Goal: Transaction & Acquisition: Obtain resource

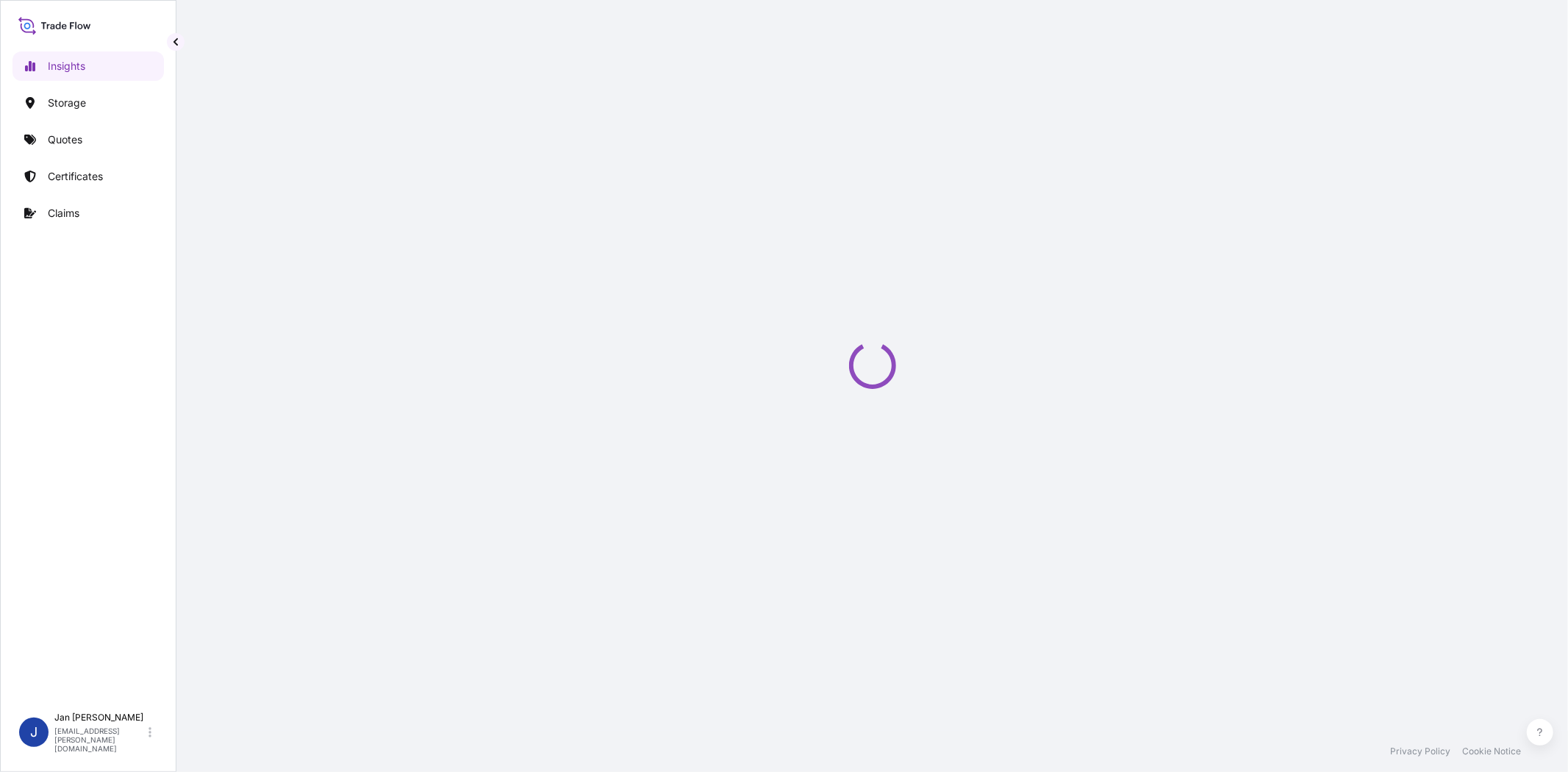
select select "2025"
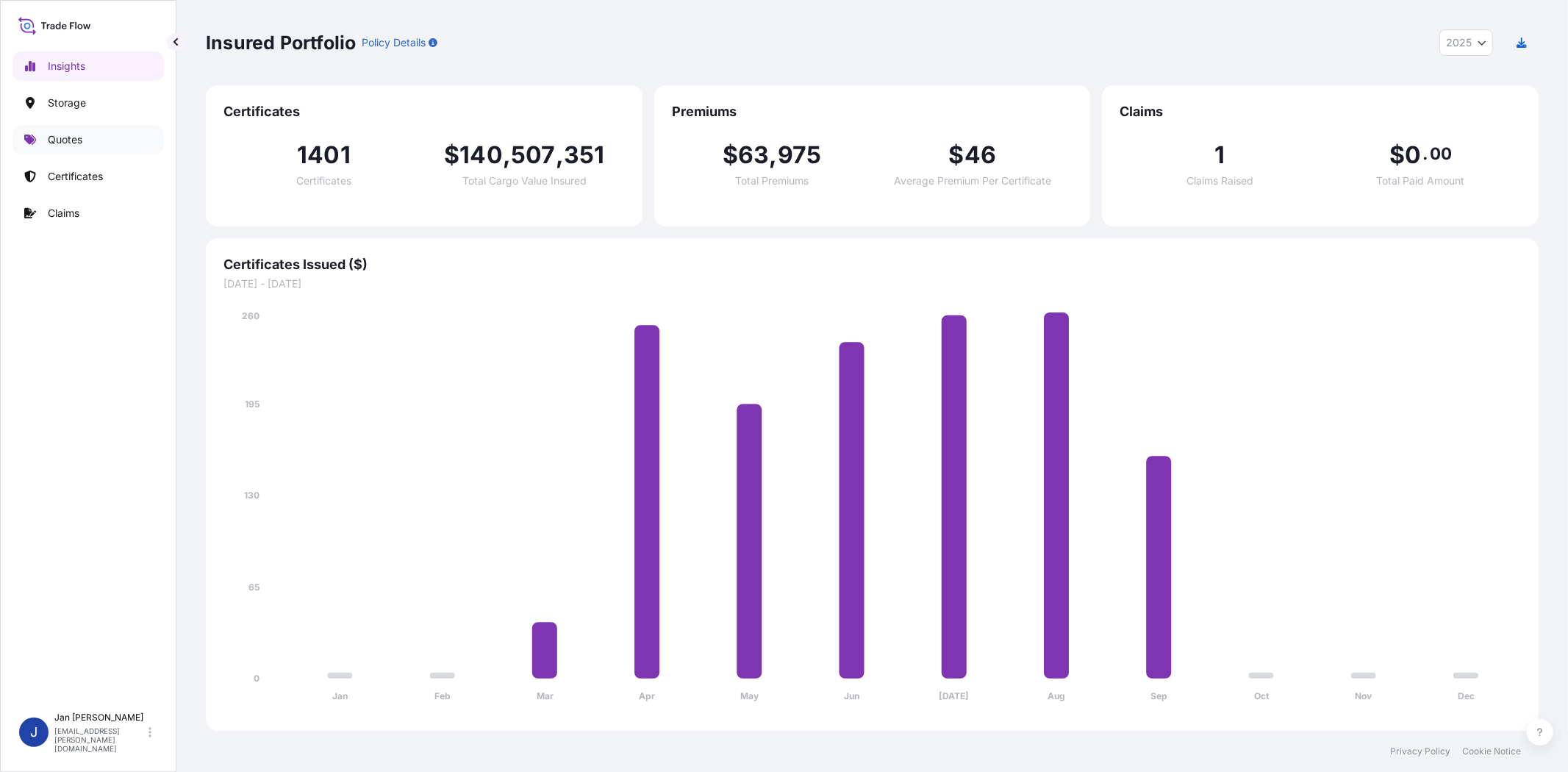
click at [72, 137] on p "Quotes" at bounding box center [65, 139] width 34 height 14
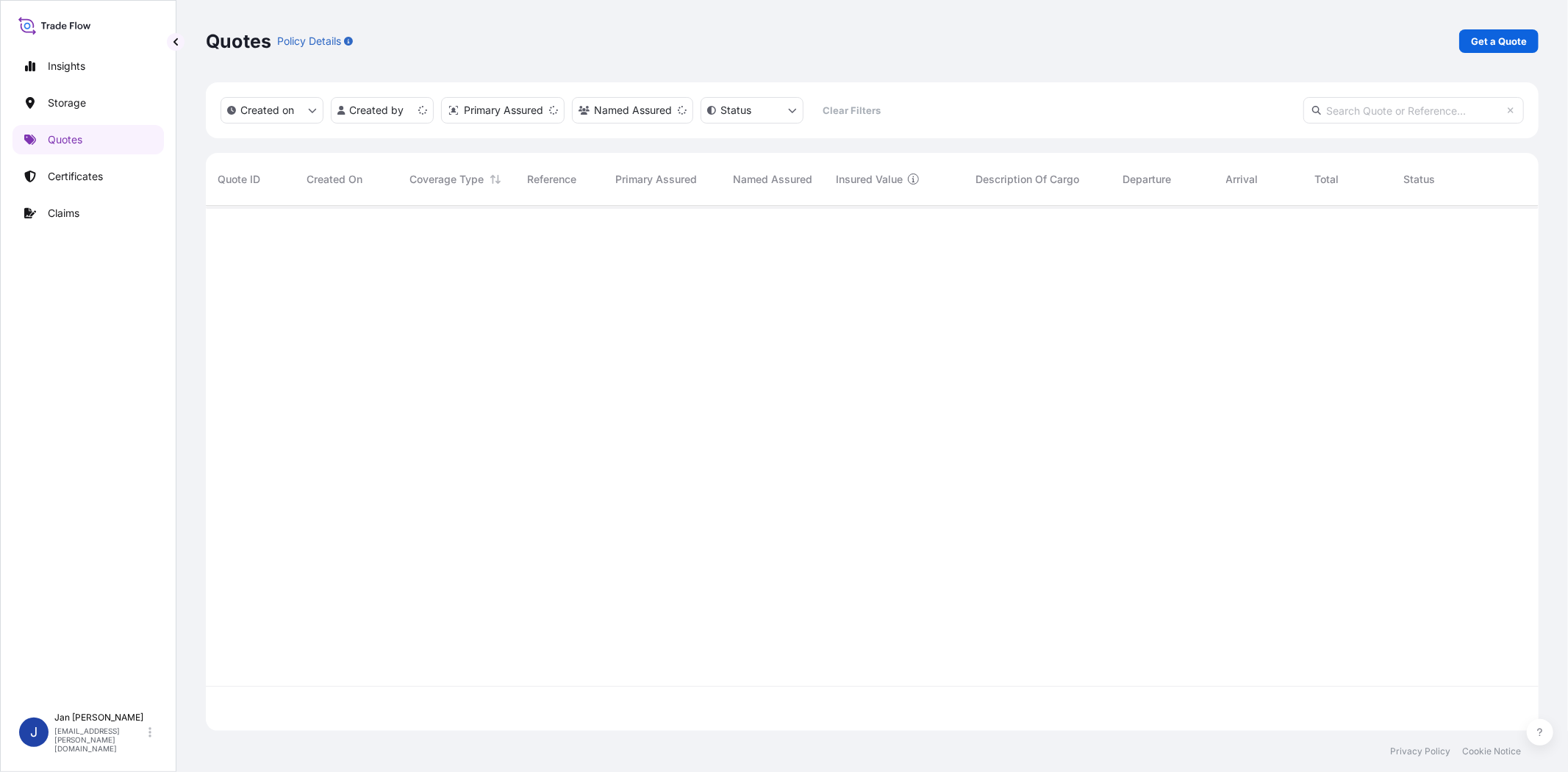
scroll to position [520, 1321]
click at [1491, 40] on p "Get a Quote" at bounding box center [1499, 40] width 56 height 14
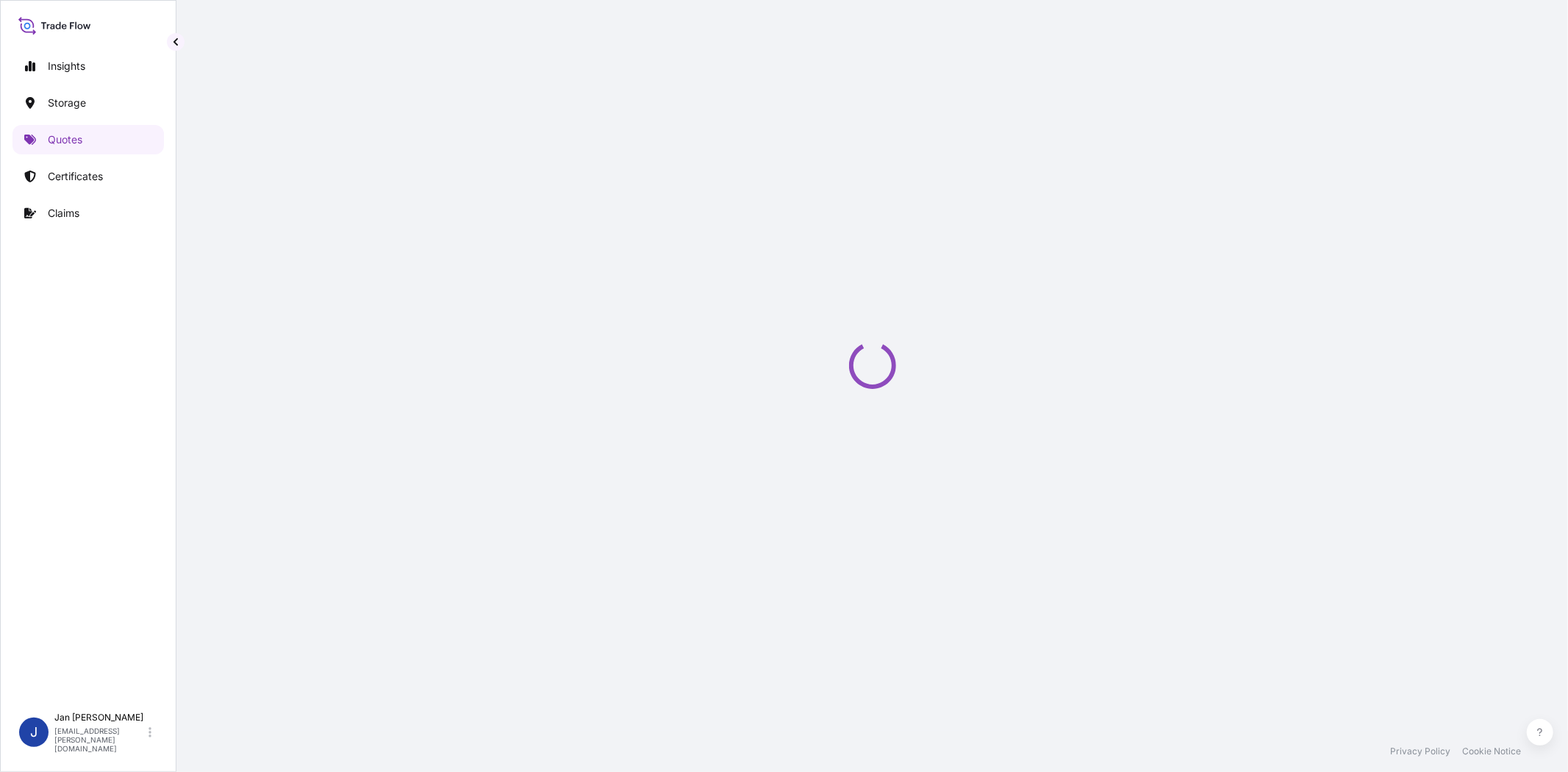
select select "Water"
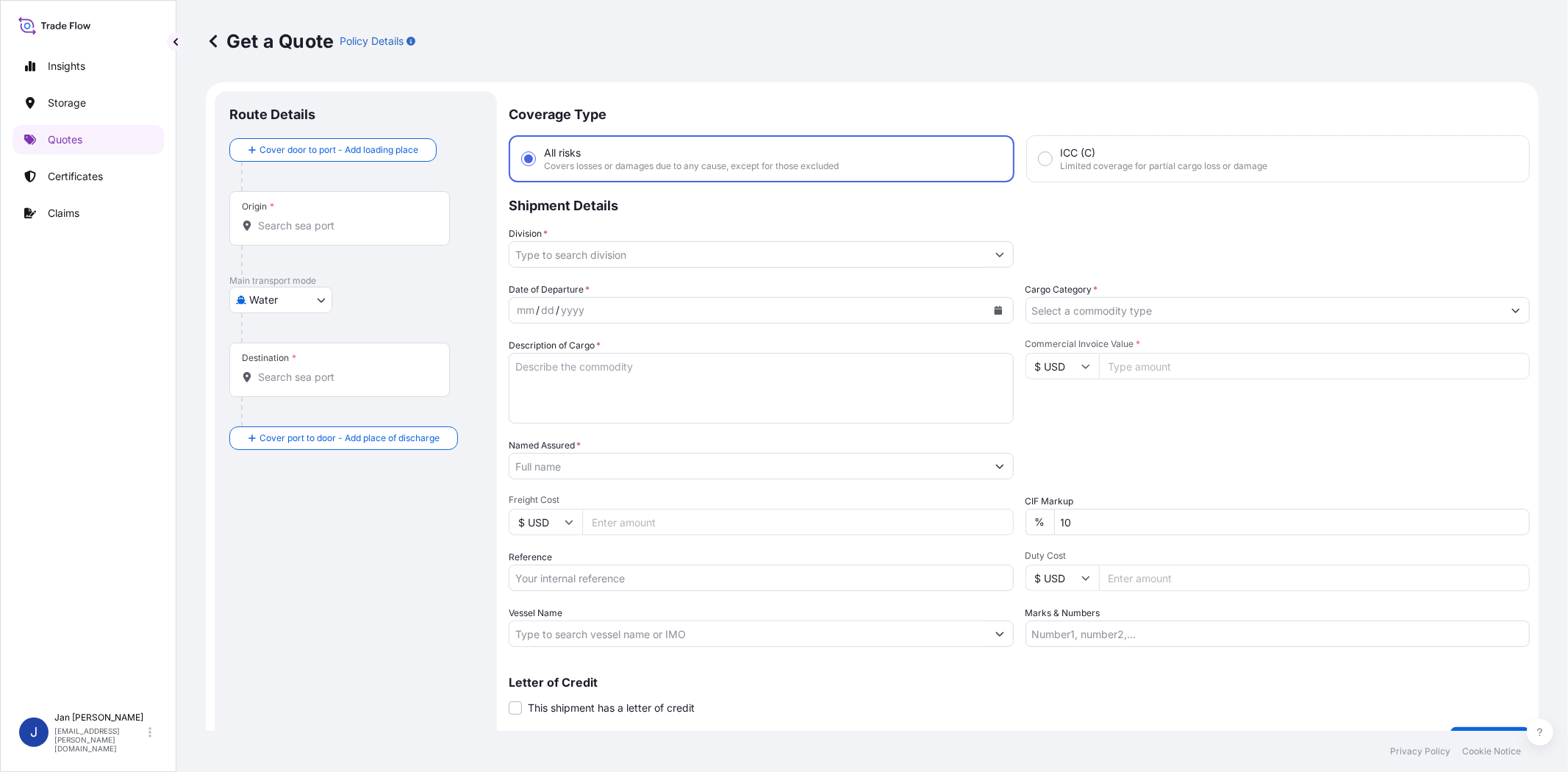
scroll to position [24, 0]
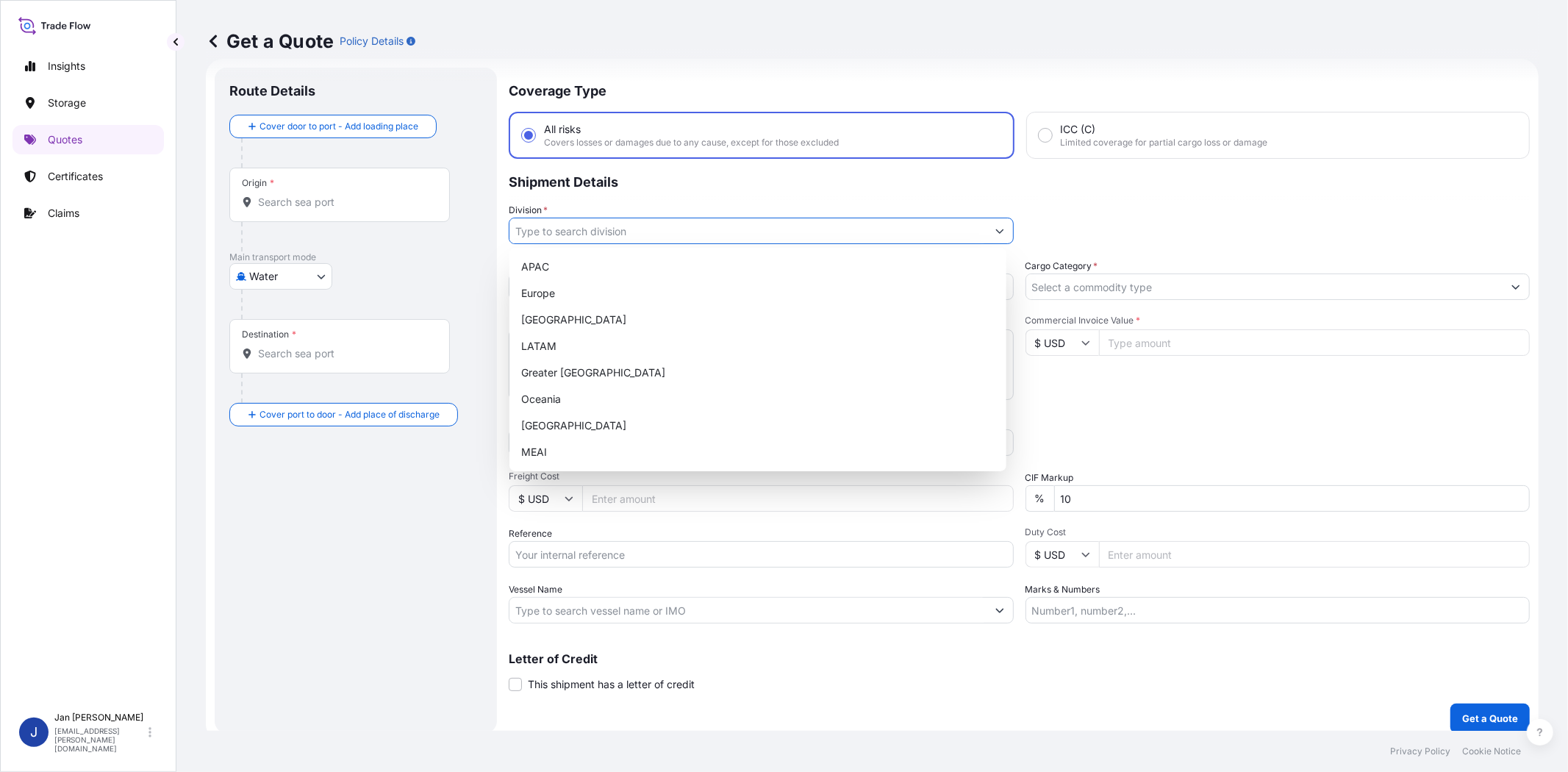
click at [706, 225] on input "Division *" at bounding box center [748, 231] width 477 height 27
click at [667, 296] on div "Europe" at bounding box center [758, 293] width 486 height 27
type input "Europe"
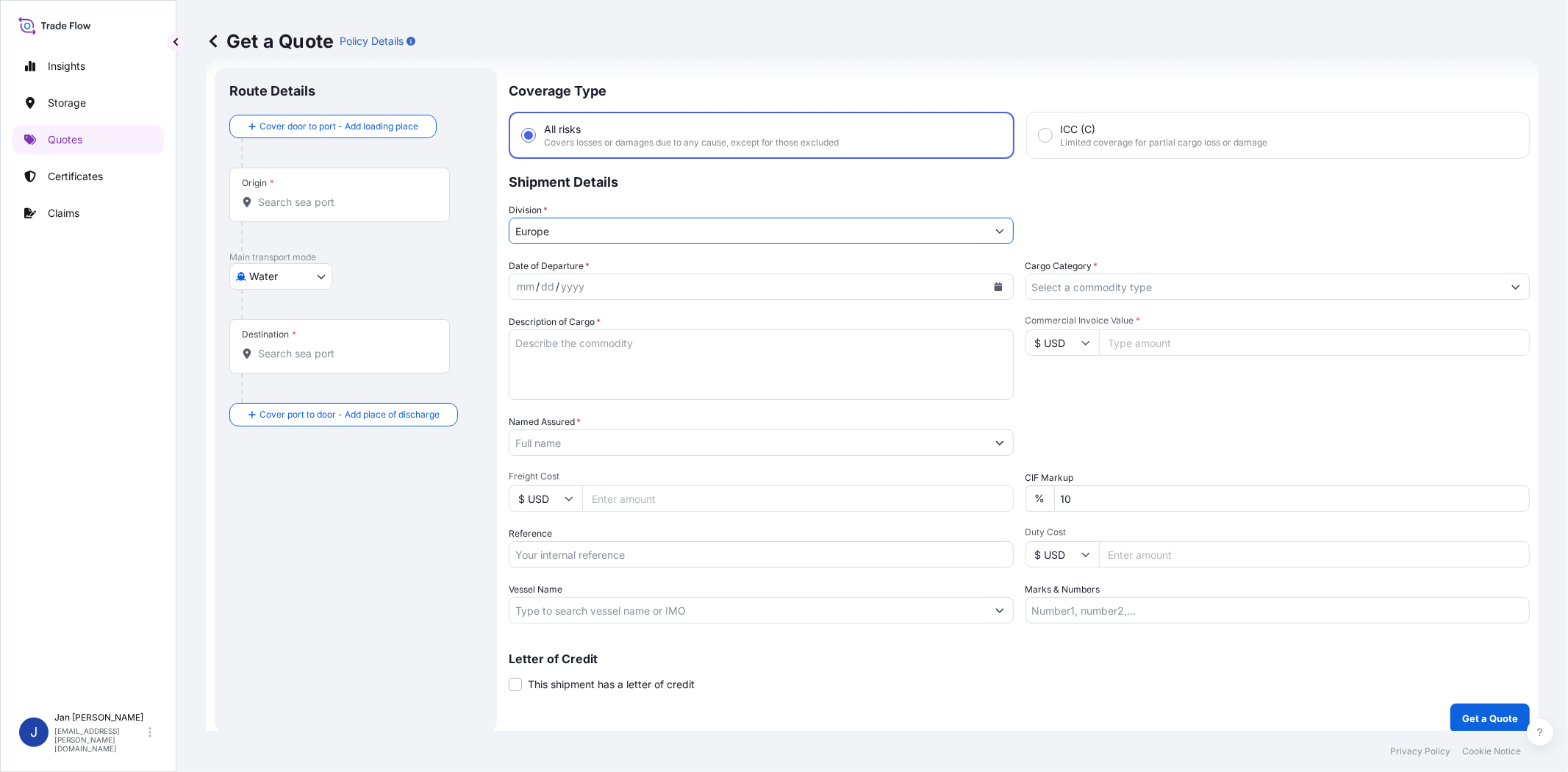
click at [1068, 276] on input "Cargo Category *" at bounding box center [1265, 287] width 477 height 27
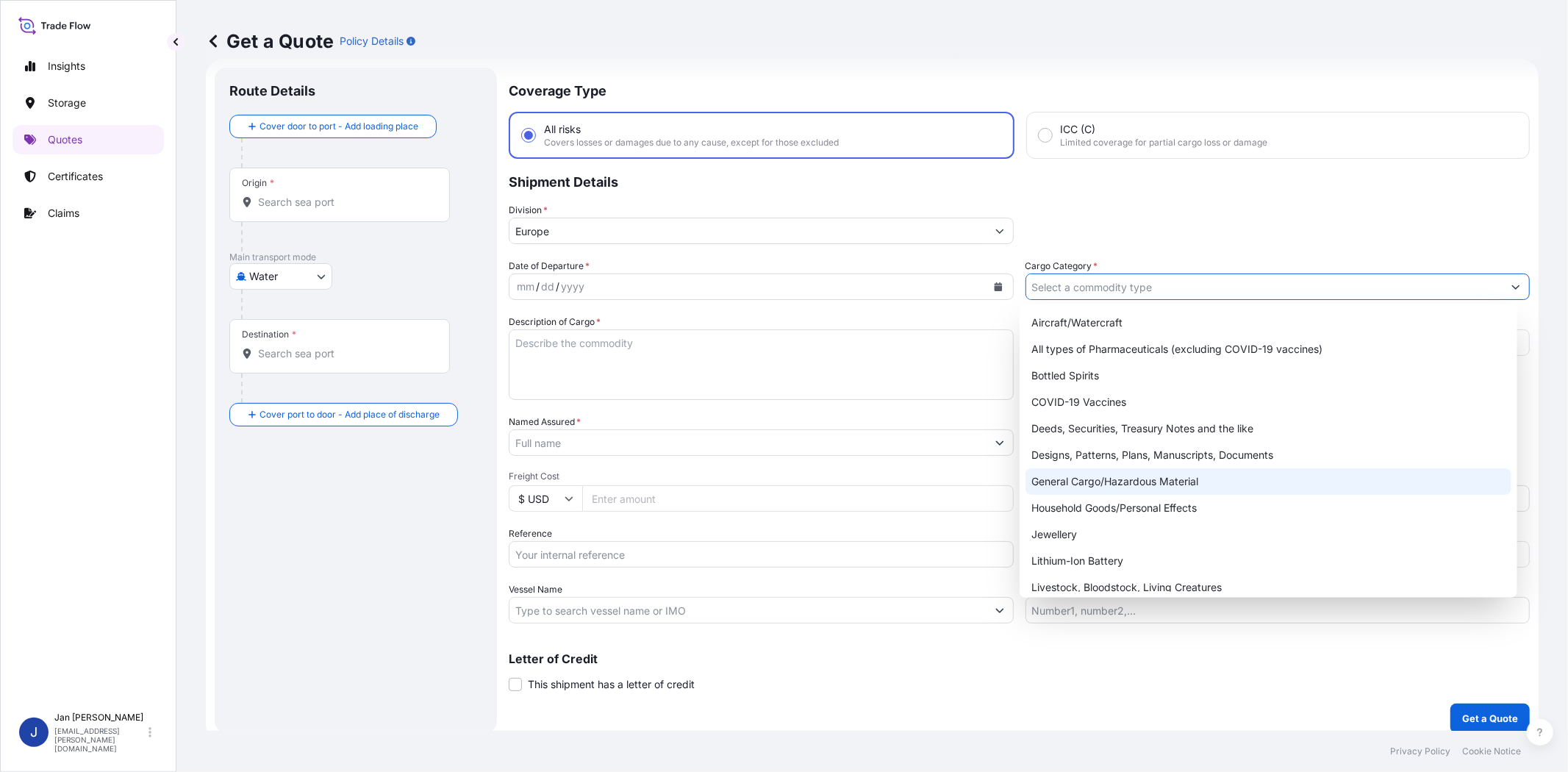
click at [1115, 484] on div "General Cargo/Hazardous Material" at bounding box center [1268, 482] width 486 height 27
type input "General Cargo/Hazardous Material"
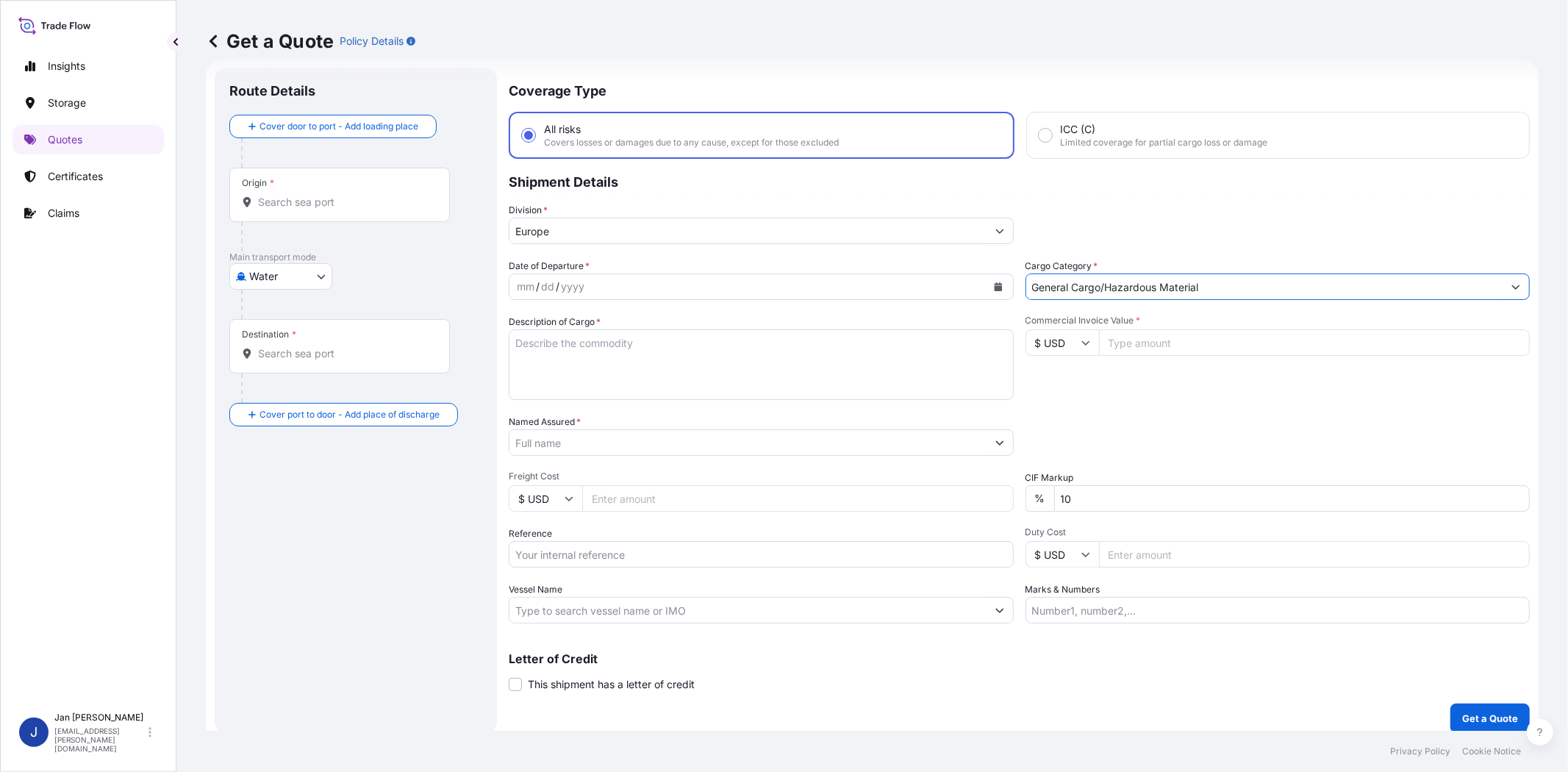
click at [776, 448] on input "Named Assured *" at bounding box center [748, 443] width 477 height 27
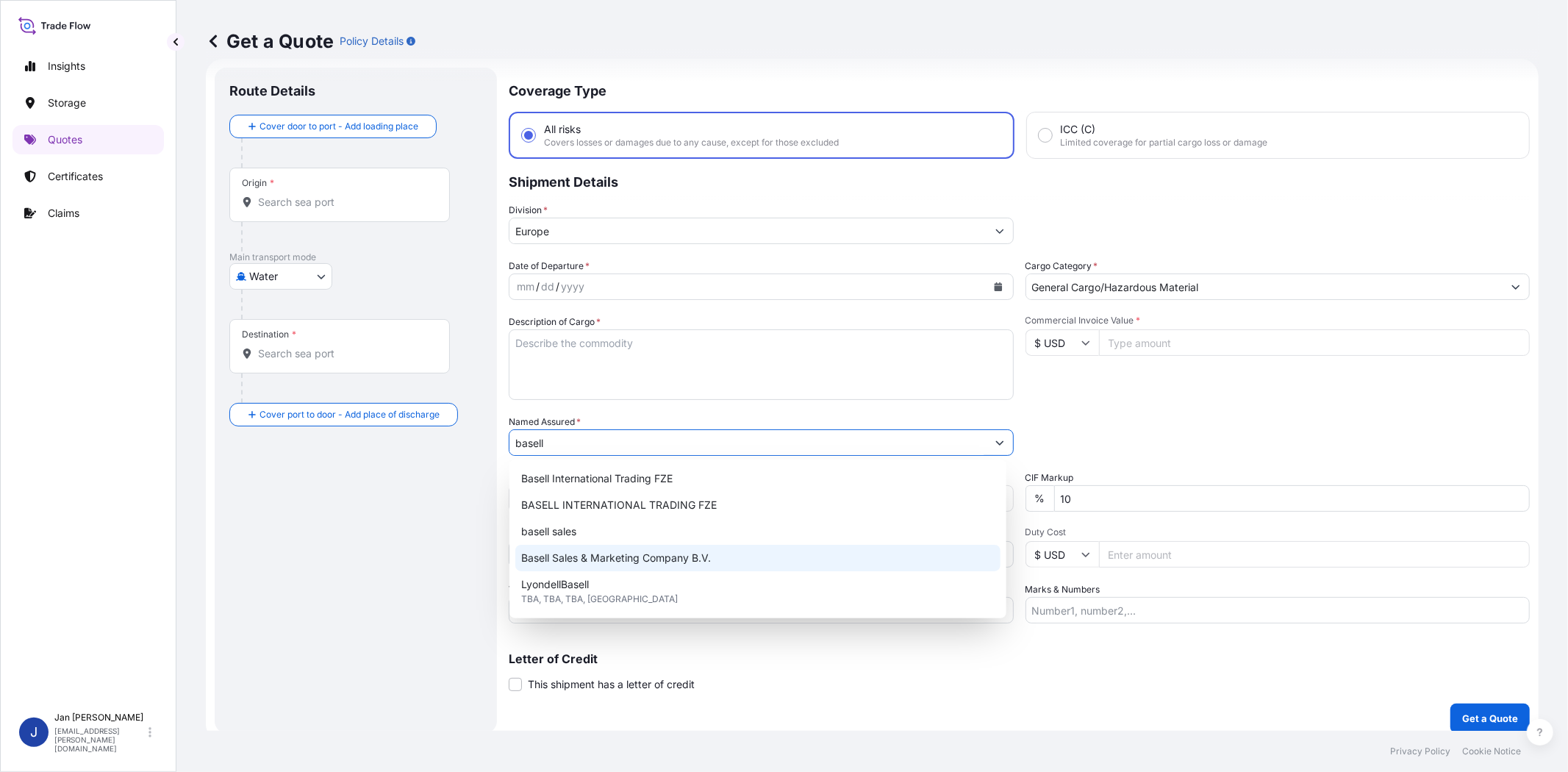
click at [740, 558] on div "Basell Sales & Marketing Company B.V." at bounding box center [758, 558] width 486 height 27
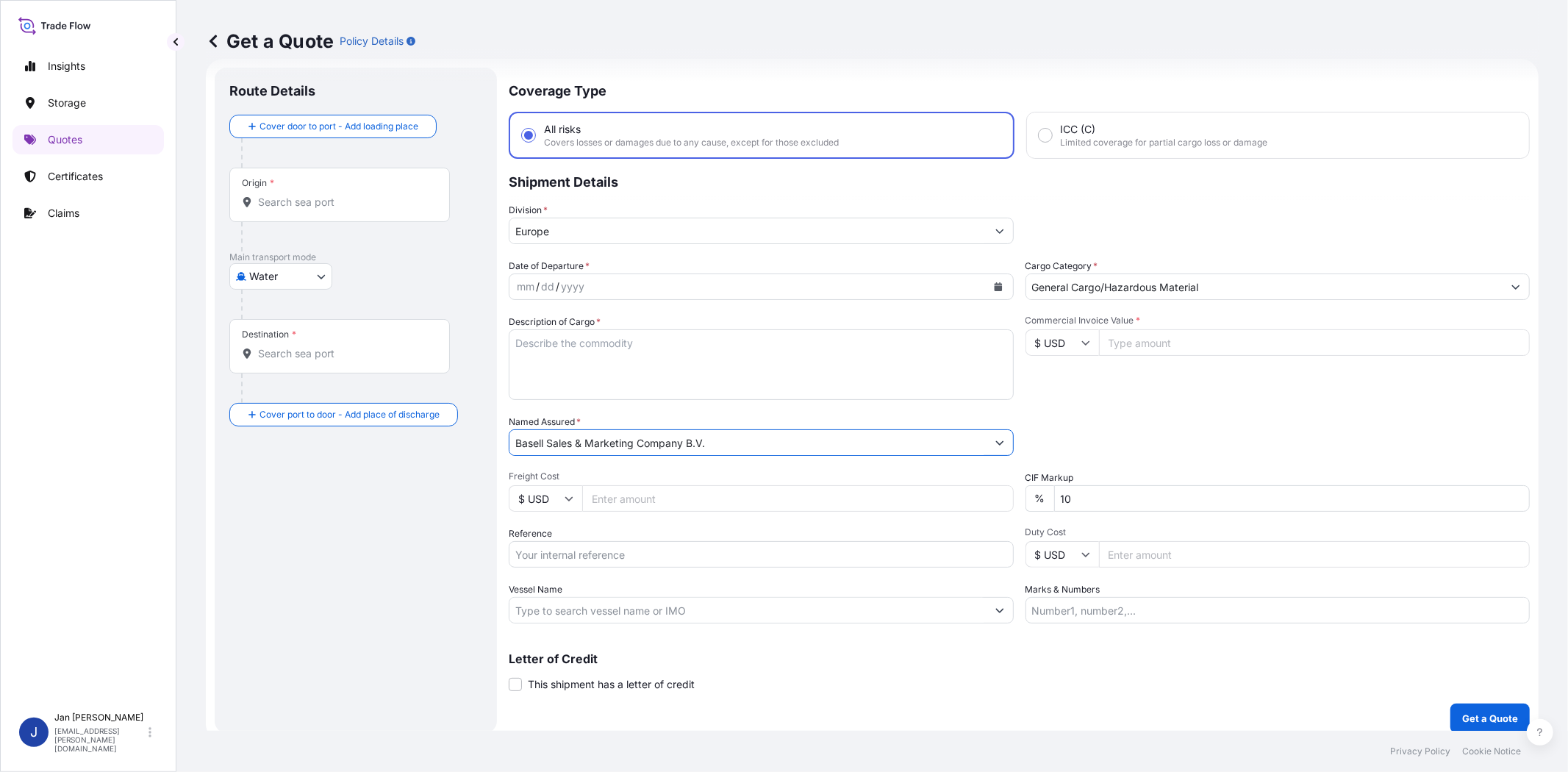
type input "Basell Sales & Marketing Company B.V."
click at [1154, 381] on div "Commercial Invoice Value * $ USD" at bounding box center [1278, 357] width 505 height 85
click at [1064, 350] on input "$ USD" at bounding box center [1062, 343] width 74 height 27
click at [1057, 388] on div "€ EUR" at bounding box center [1056, 381] width 61 height 28
type input "€ EUR"
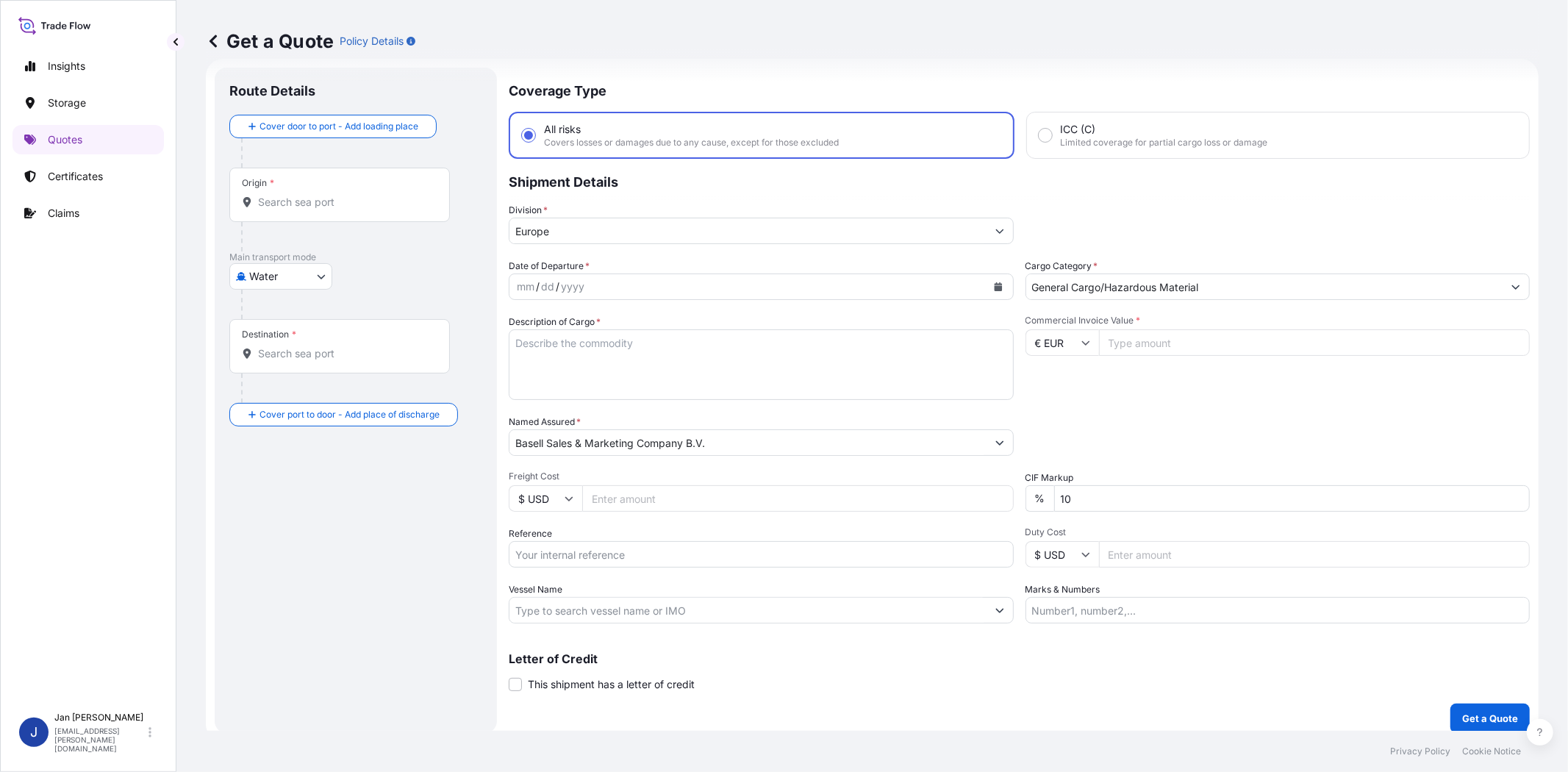
click at [1119, 352] on input "Commercial Invoice Value *" at bounding box center [1315, 343] width 432 height 27
type input "65800"
click at [1100, 400] on div "Date of Departure * mm / dd / yyyy Cargo Category * General Cargo/Hazardous Mat…" at bounding box center [1019, 441] width 1021 height 365
click at [695, 549] on input "Reference" at bounding box center [761, 555] width 505 height 27
paste input "1187435350 // 5013220661 304259569"
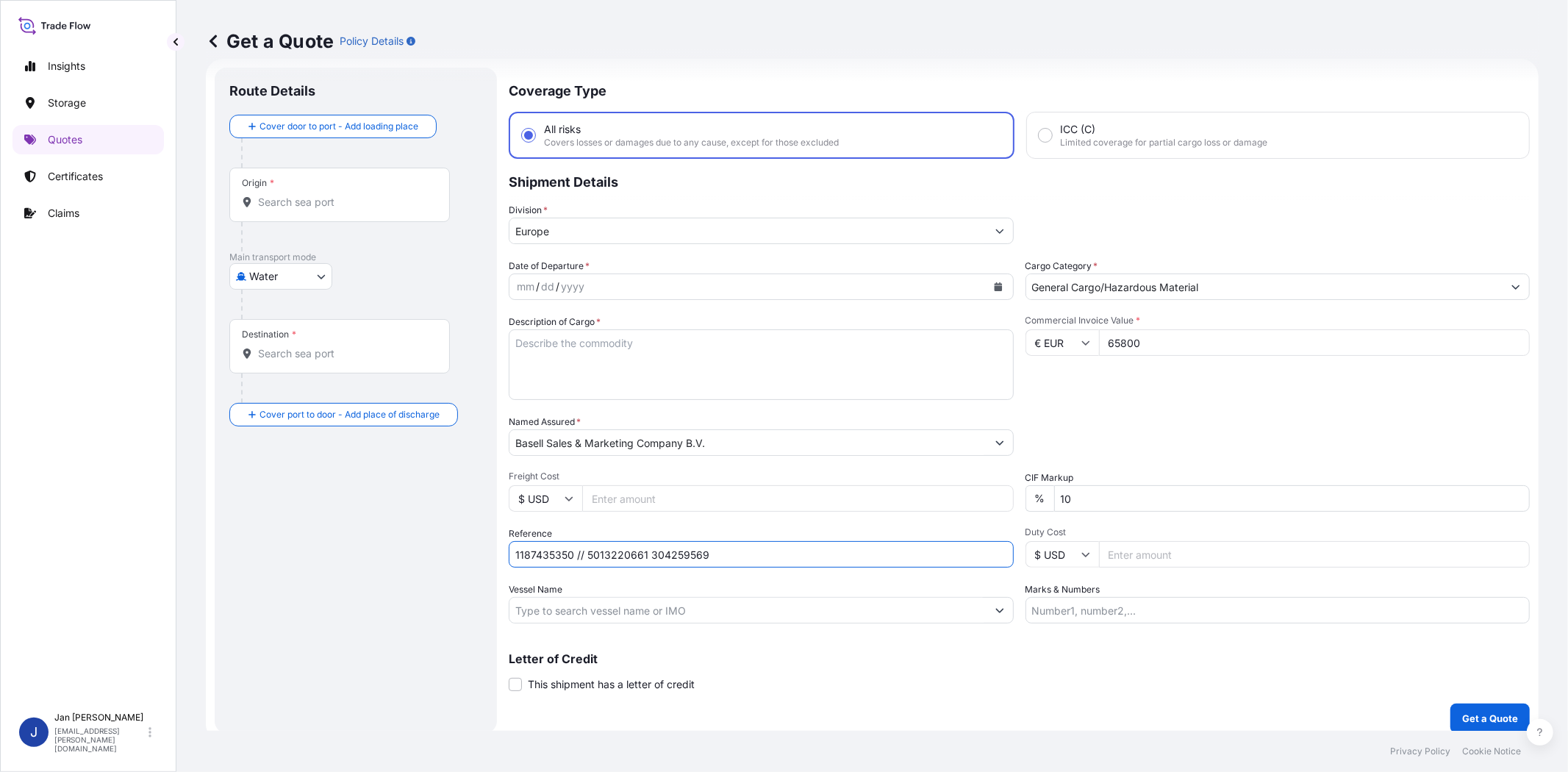
type input "1187435350 // 5013220661 304259569"
click at [1111, 415] on div "Packing Category Type to search a container mode Please select a primary mode o…" at bounding box center [1278, 435] width 505 height 41
click at [998, 278] on button "Calendar" at bounding box center [998, 286] width 24 height 24
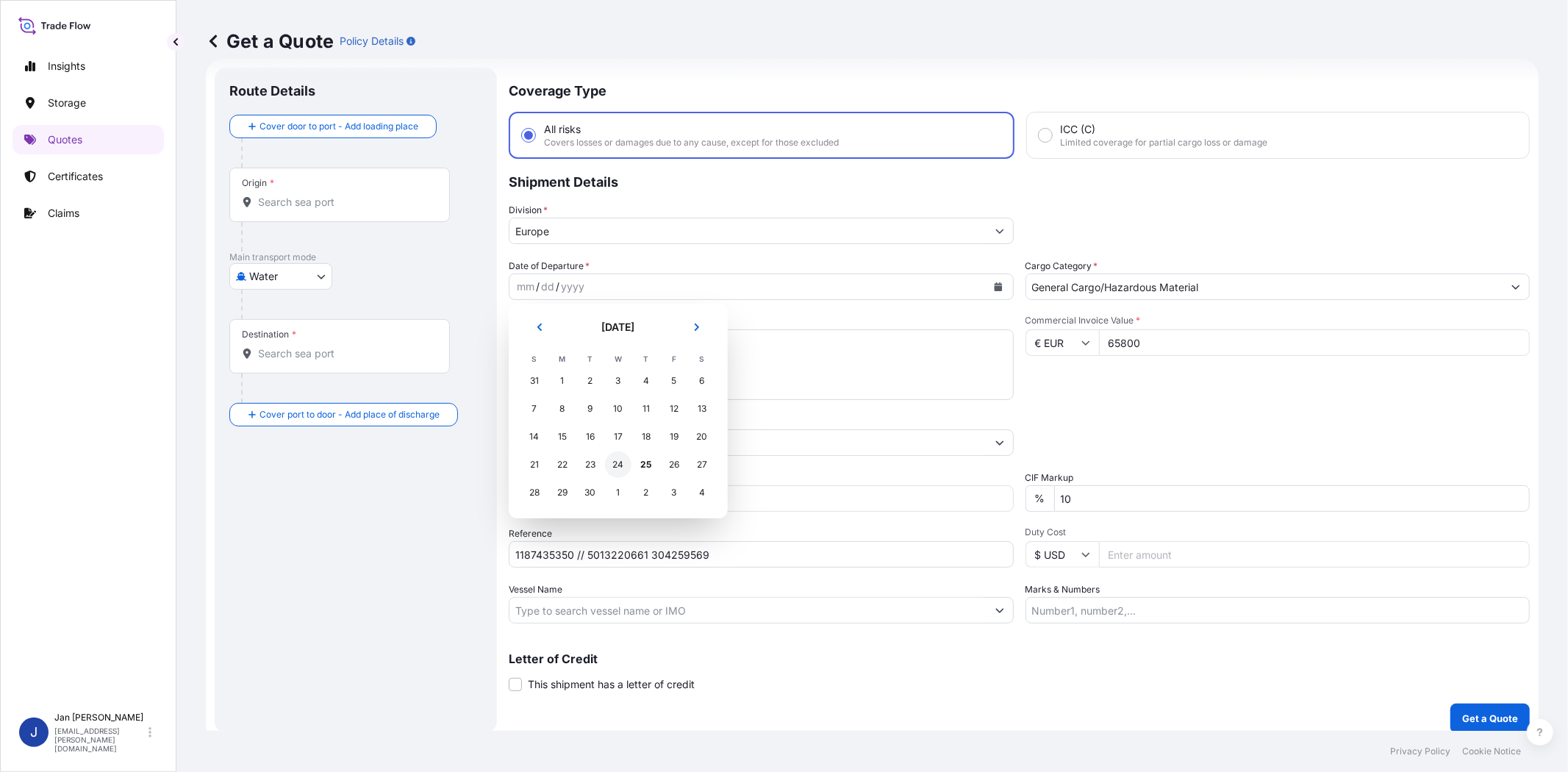
click at [615, 462] on div "24" at bounding box center [619, 465] width 27 height 27
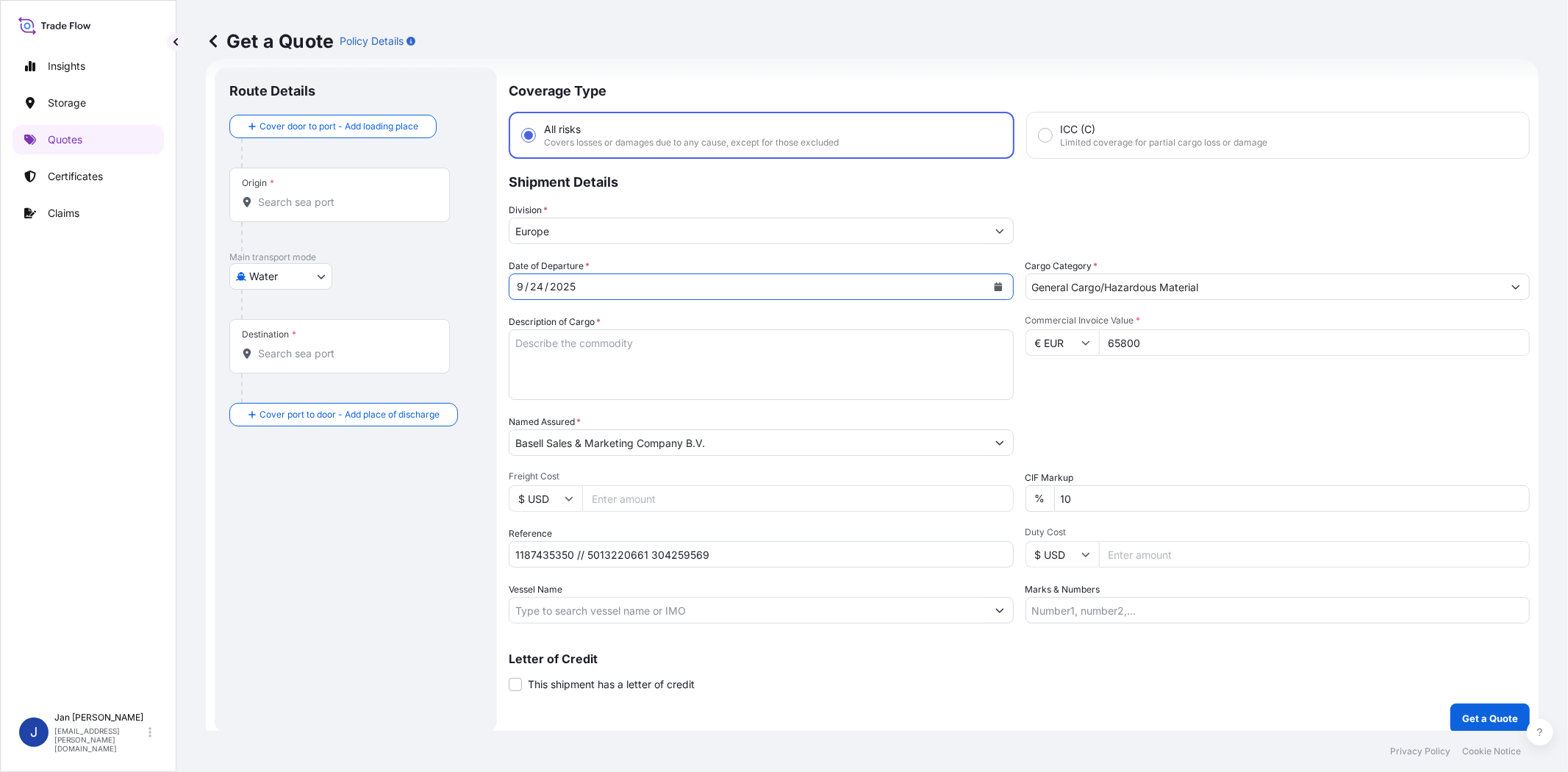
click at [1121, 394] on div "Commercial Invoice Value * € EUR 65800" at bounding box center [1278, 357] width 505 height 85
click at [611, 604] on input "Vessel Name" at bounding box center [748, 610] width 477 height 27
paste input "ZIM [GEOGRAPHIC_DATA]"
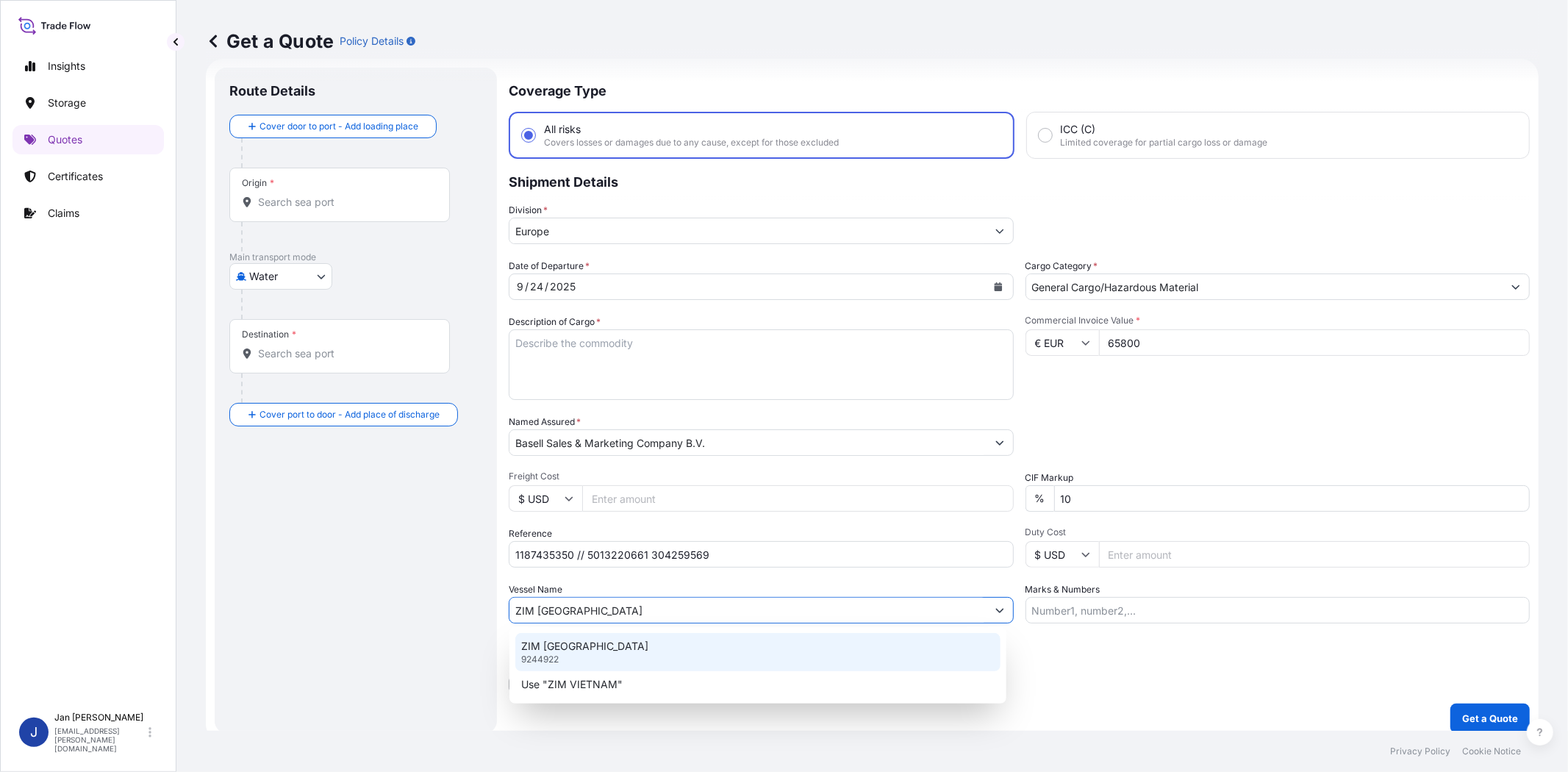
click at [607, 650] on div "ZIM VIETNAM 9244922" at bounding box center [758, 652] width 486 height 38
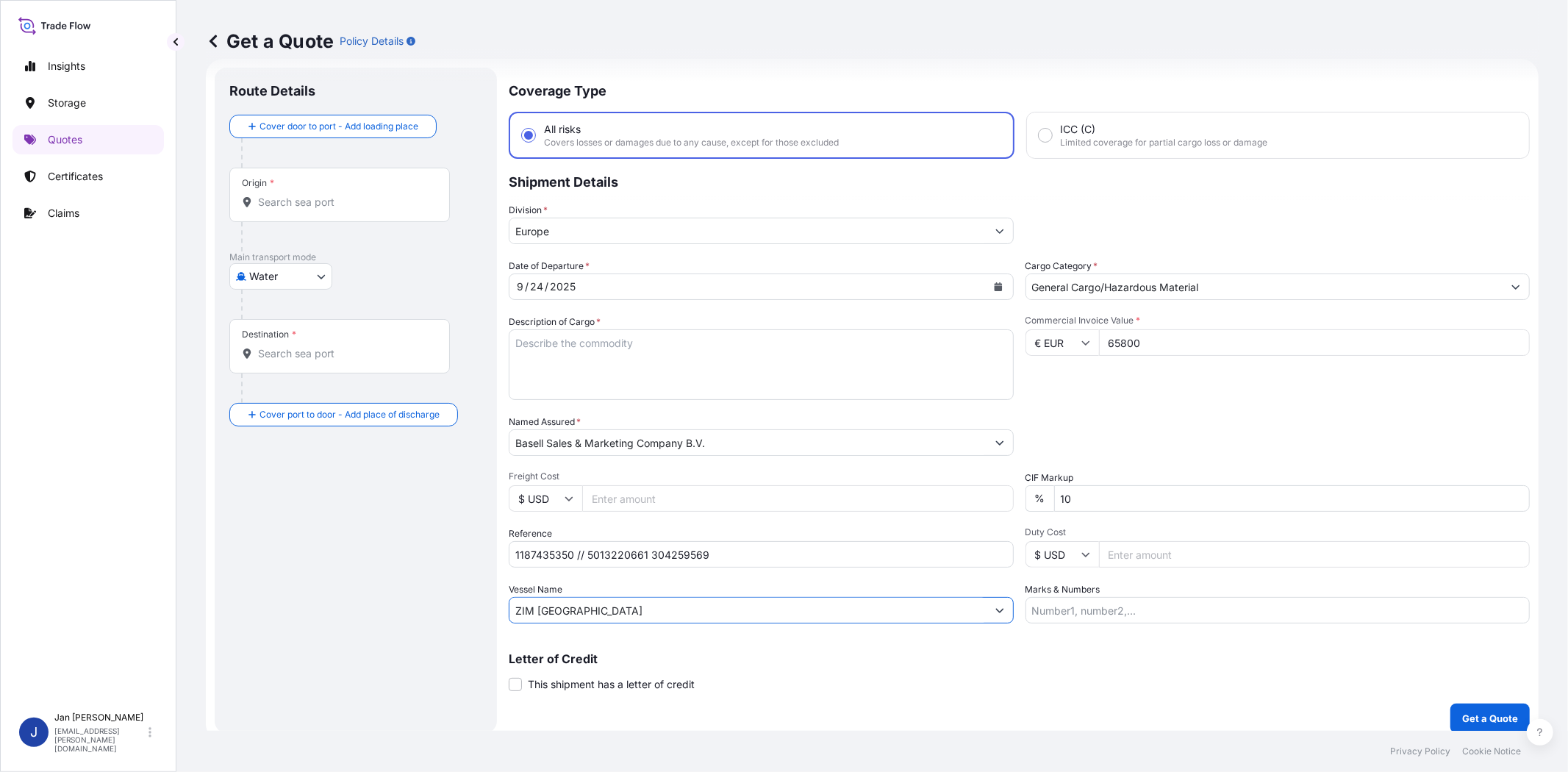
type input "ZIM [GEOGRAPHIC_DATA]"
click at [335, 206] on input "Origin *" at bounding box center [344, 201] width 173 height 14
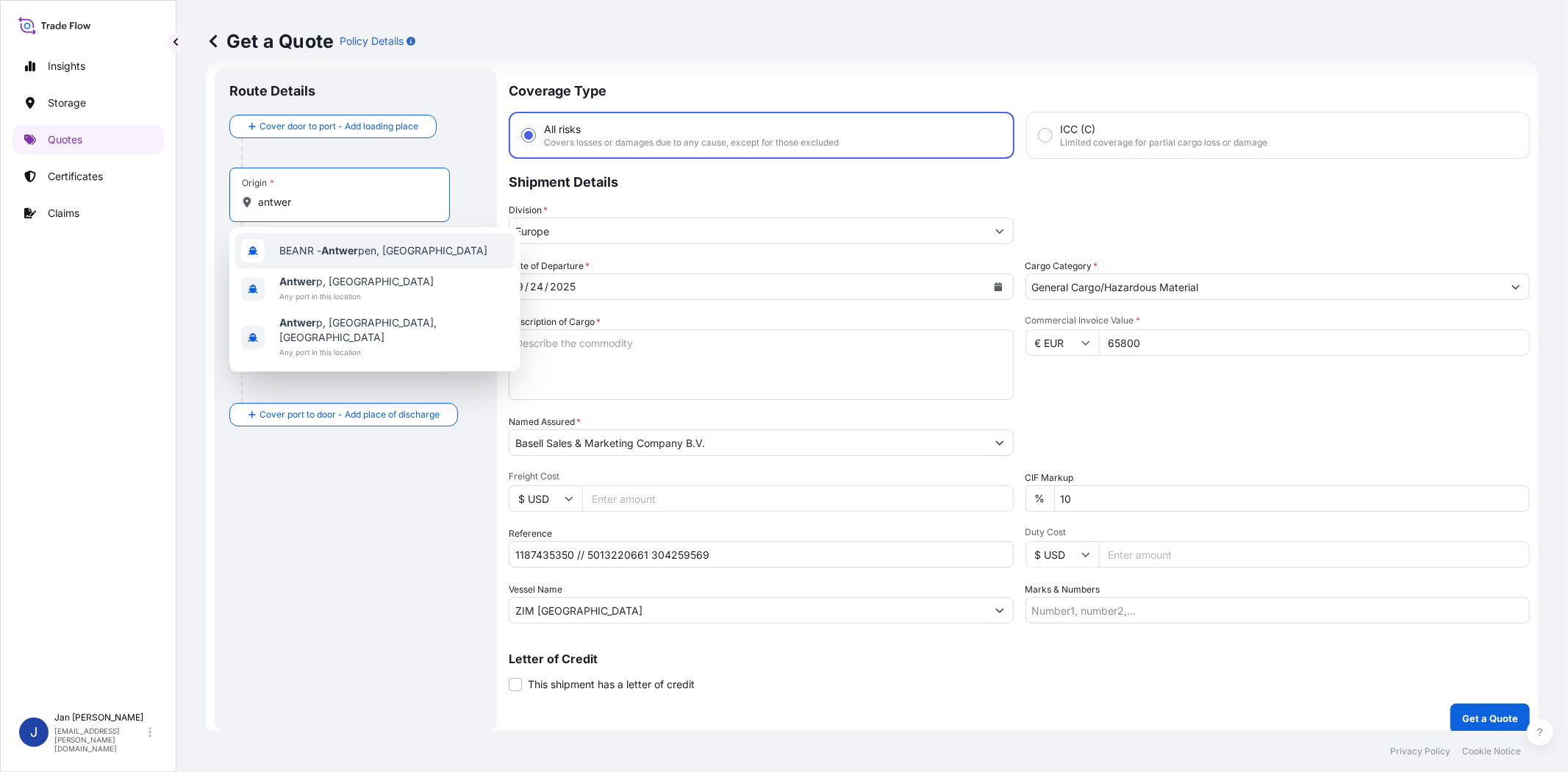
click at [375, 239] on div "BEANR - Antwer pen, [GEOGRAPHIC_DATA]" at bounding box center [375, 250] width 280 height 35
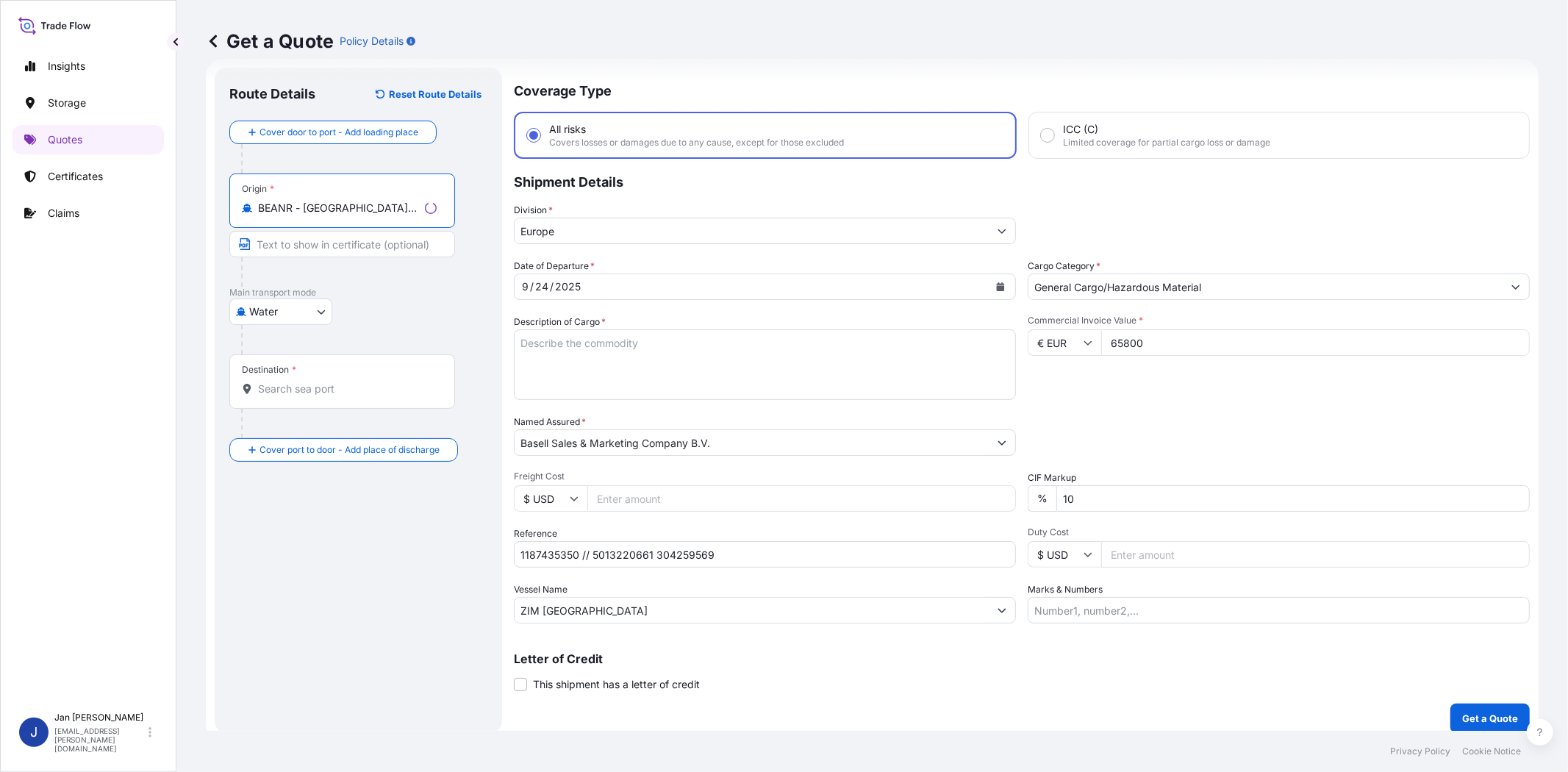
type input "BEANR - [GEOGRAPHIC_DATA], [GEOGRAPHIC_DATA]"
click at [354, 388] on input "Destination *" at bounding box center [347, 388] width 179 height 14
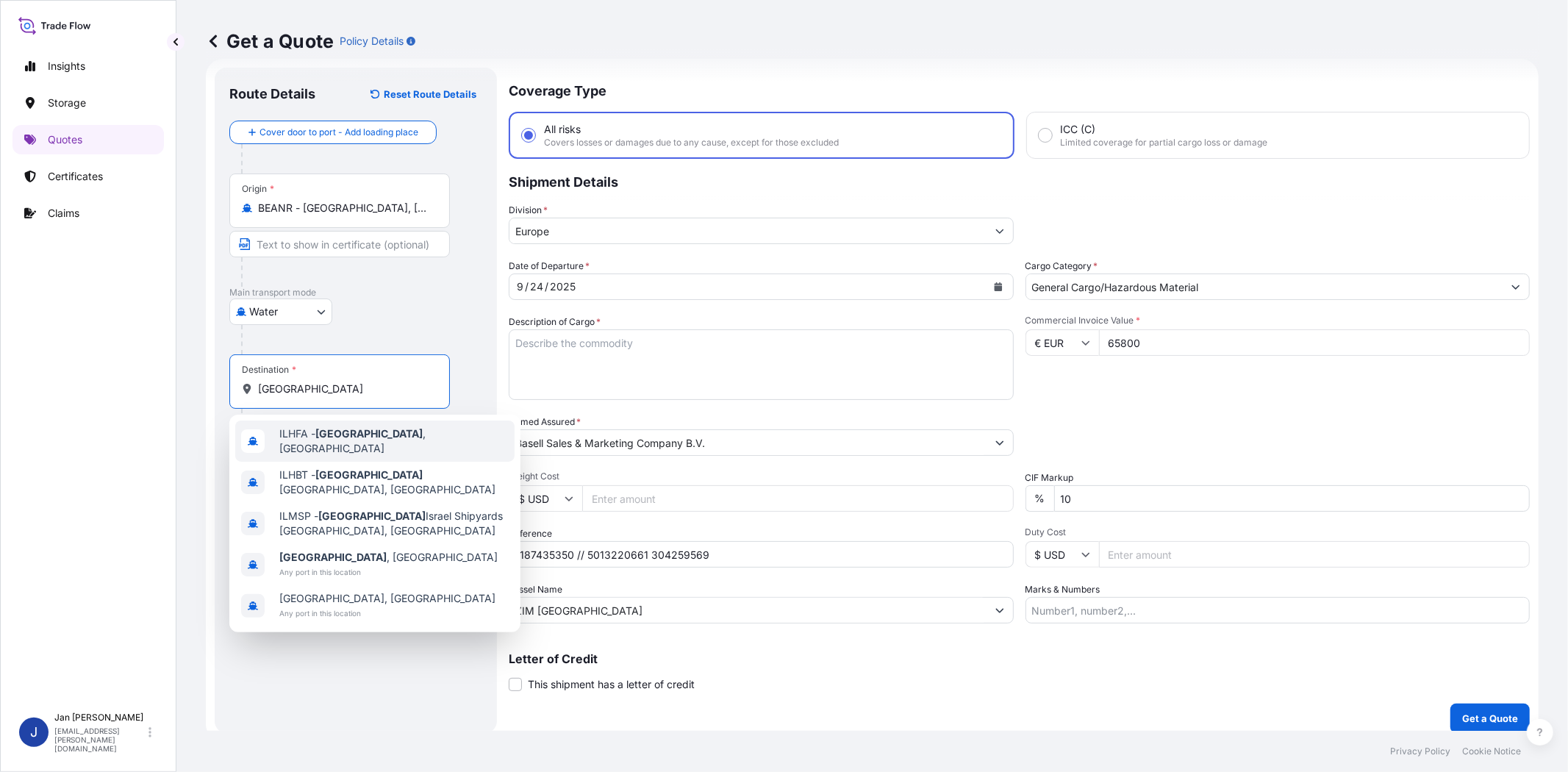
click at [353, 440] on span "ILHFA - [GEOGRAPHIC_DATA] , [GEOGRAPHIC_DATA]" at bounding box center [394, 441] width 229 height 30
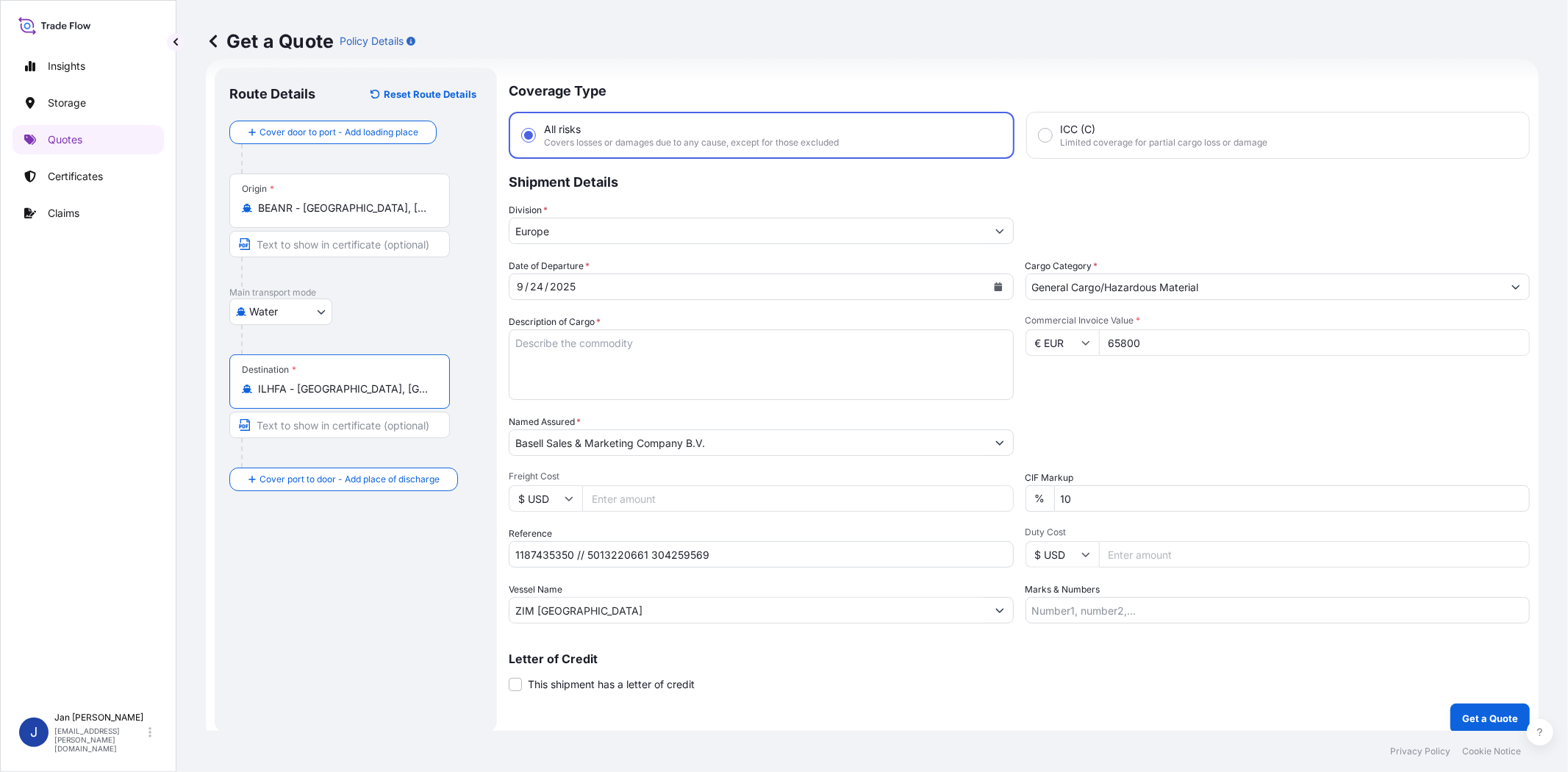
type input "ILHFA - [GEOGRAPHIC_DATA], [GEOGRAPHIC_DATA]"
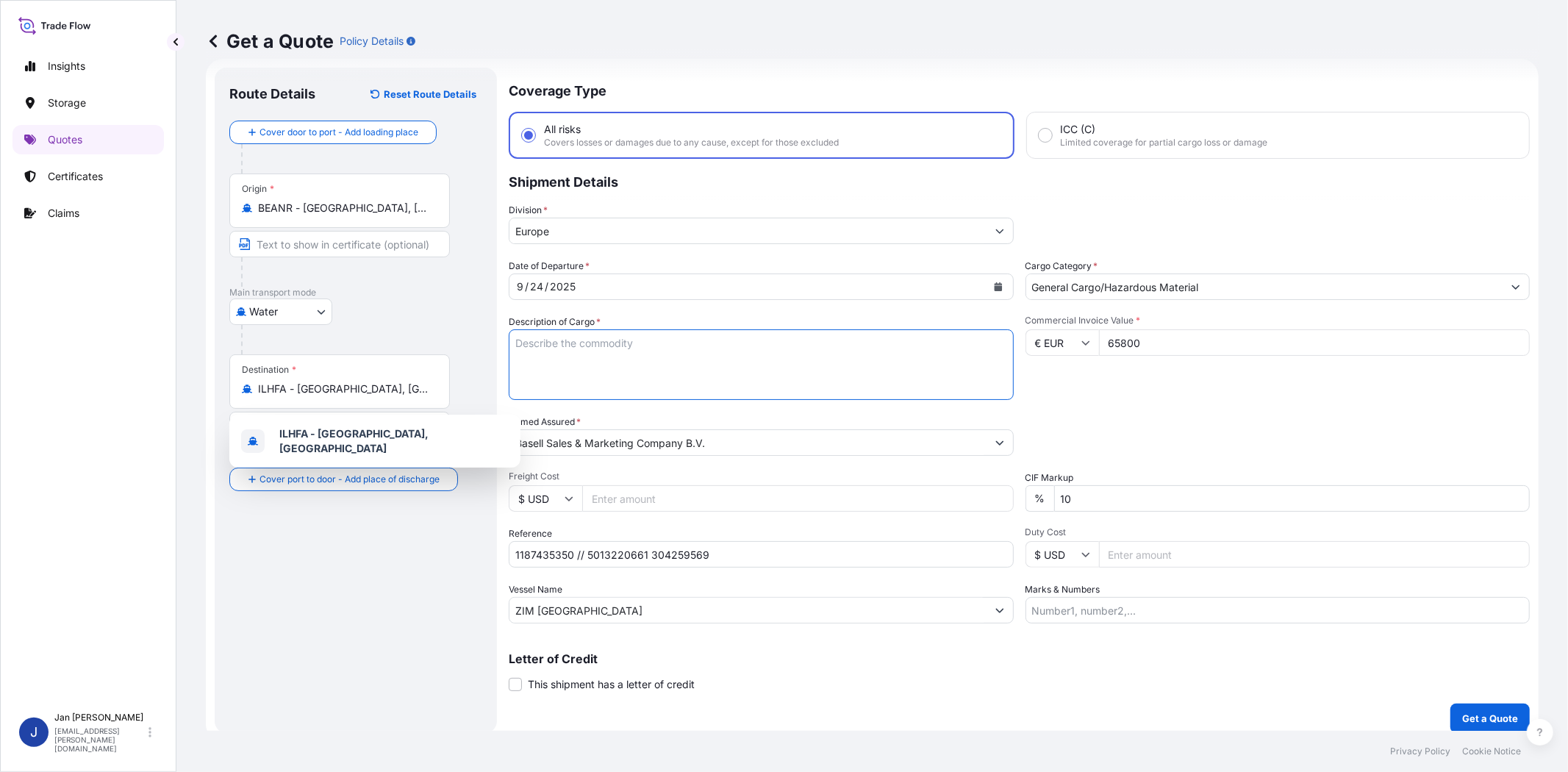
click at [633, 356] on textarea "Description of Cargo *" at bounding box center [761, 365] width 505 height 71
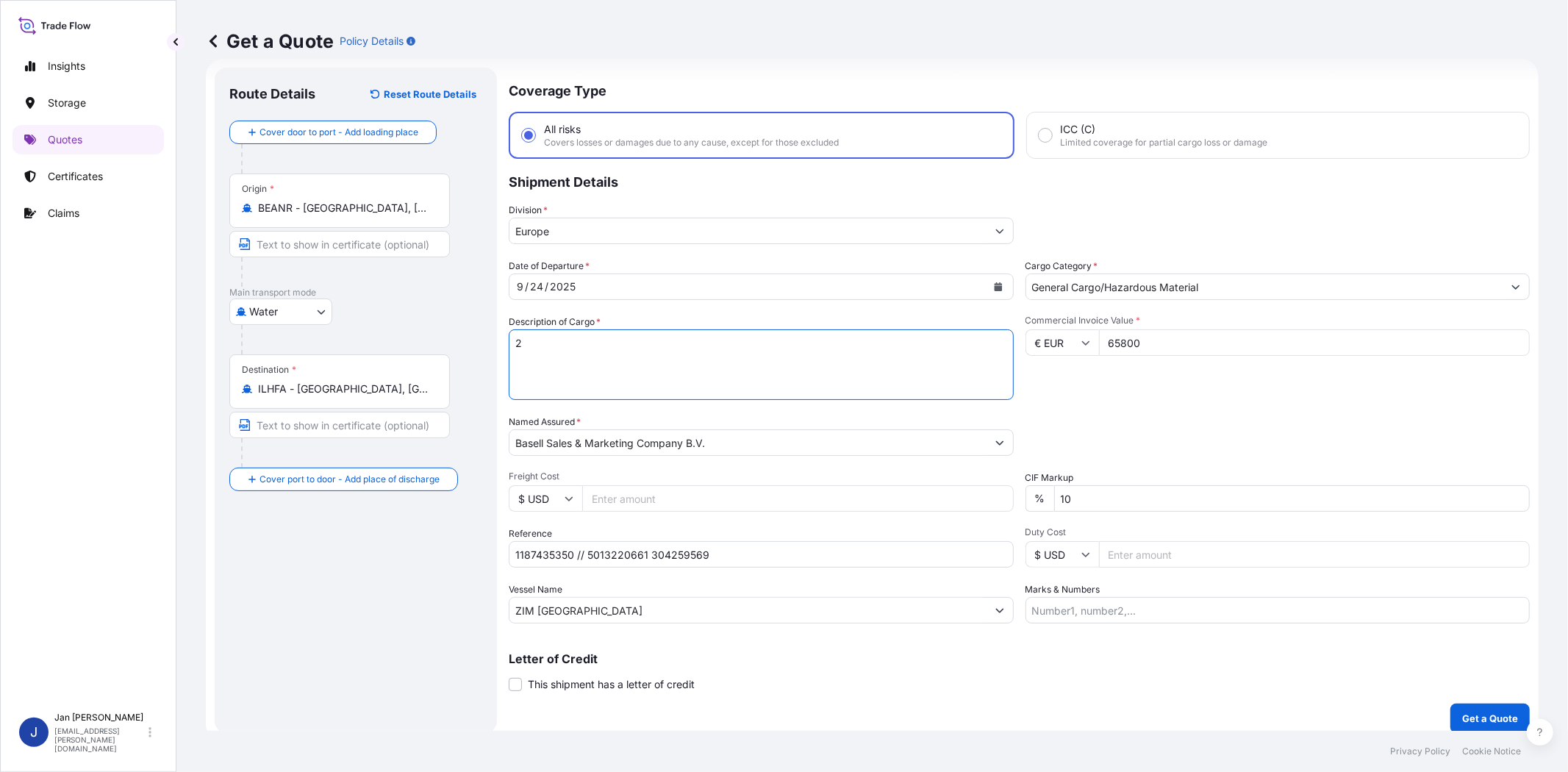
paste textarea "BULK UNPACKED LOADED INTO 2 20' DRY VAN HOSTALEN PP H2142 12"
type textarea "2 BULK UNPACKED LOADED INTO 2 20' DRY VAN HOSTALEN PP H2142 12"
click at [1219, 406] on div "Date of Departure * [DATE] Cargo Category * General Cargo/Hazardous Material De…" at bounding box center [1019, 441] width 1021 height 365
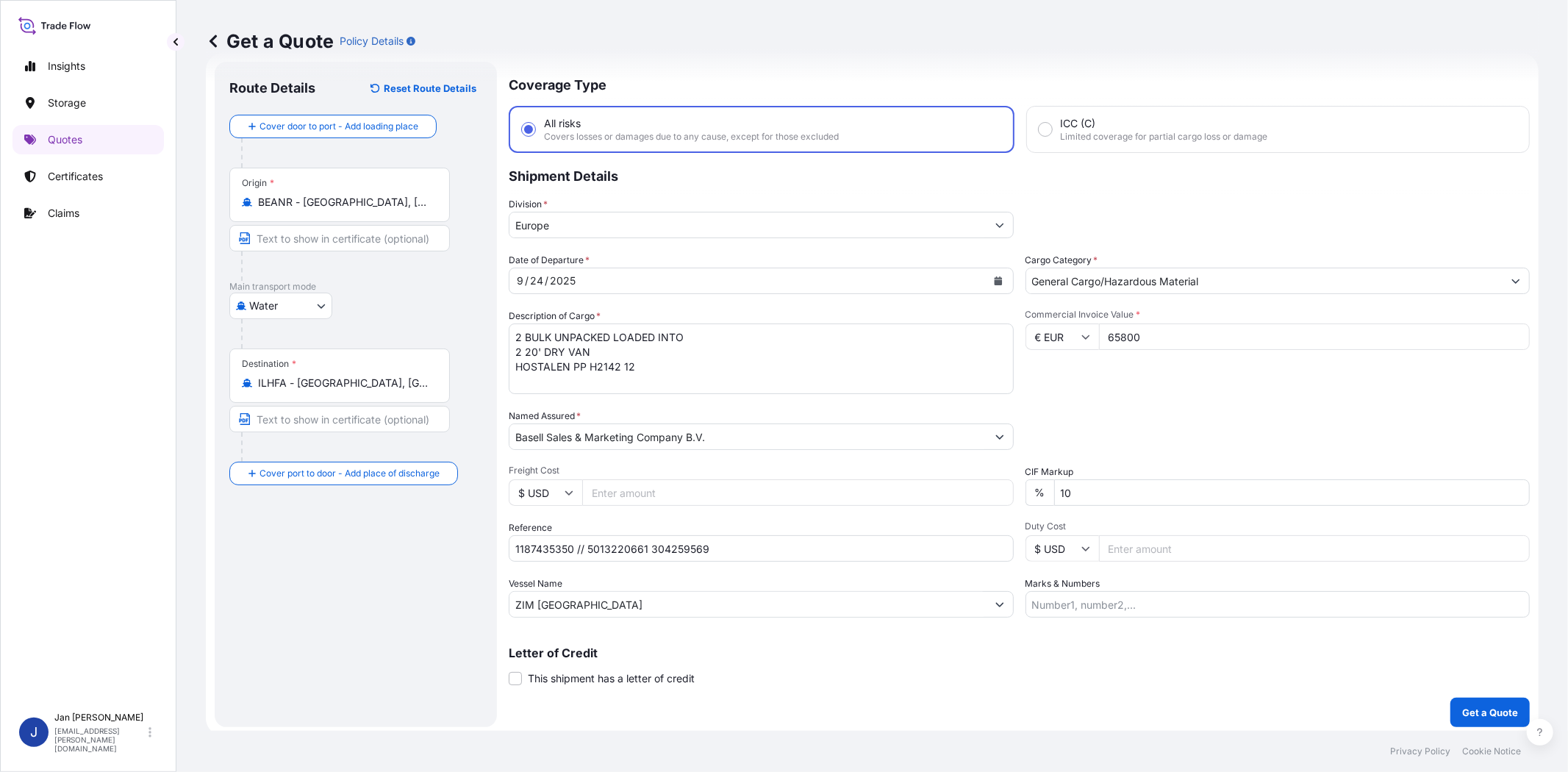
scroll to position [33, 0]
click at [1491, 707] on p "Get a Quote" at bounding box center [1490, 709] width 56 height 14
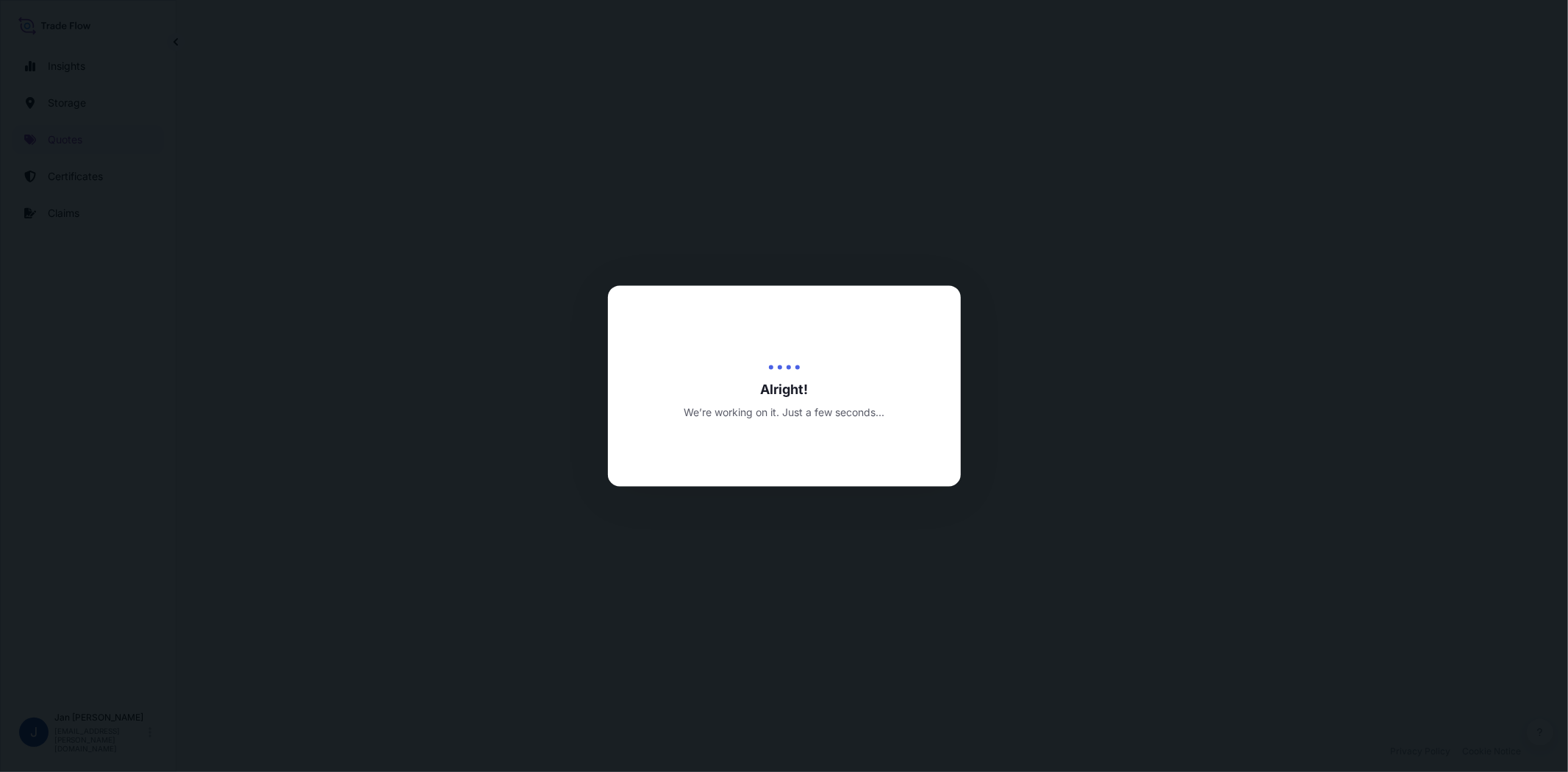
select select "Water"
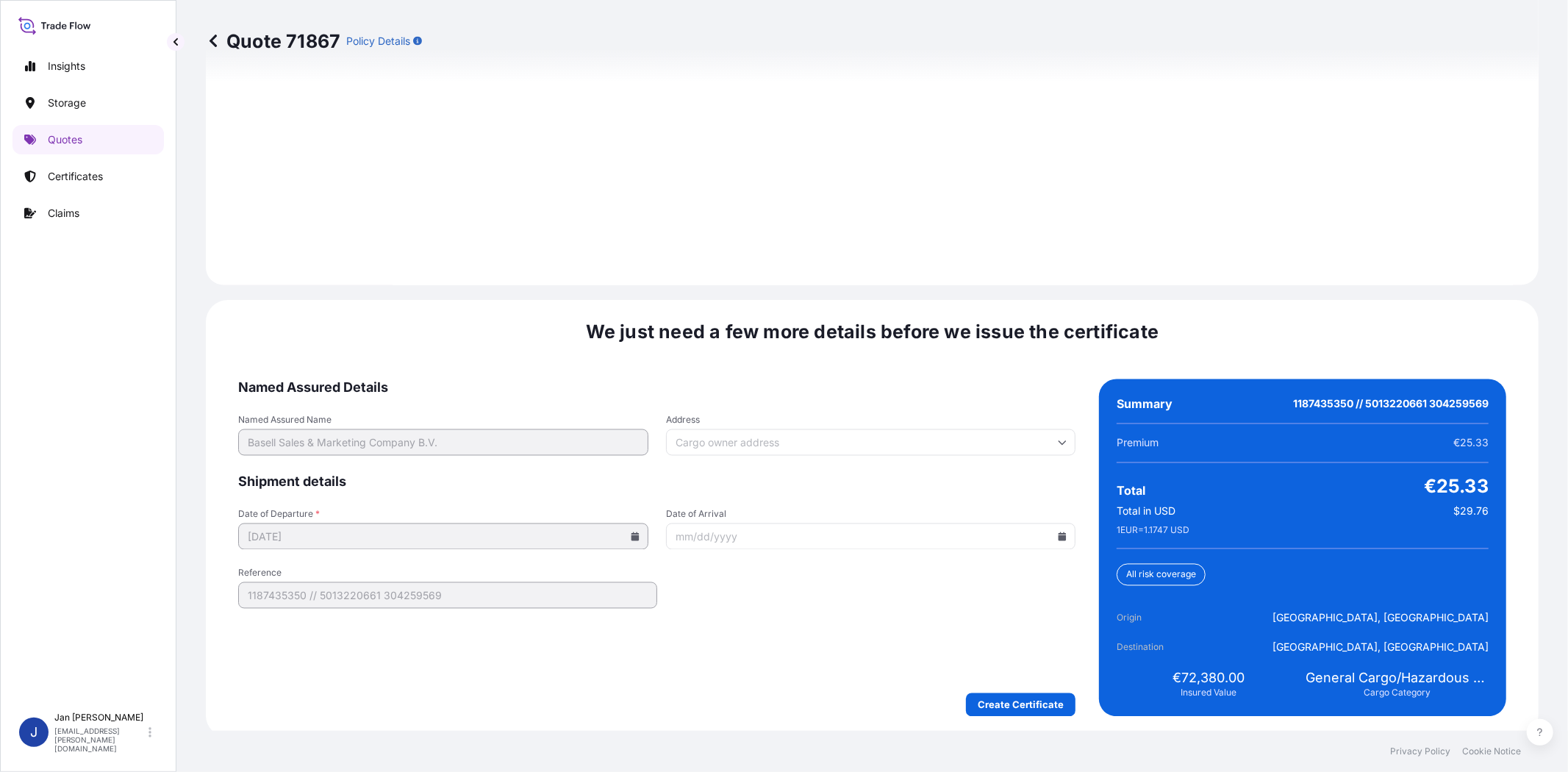
scroll to position [2030, 0]
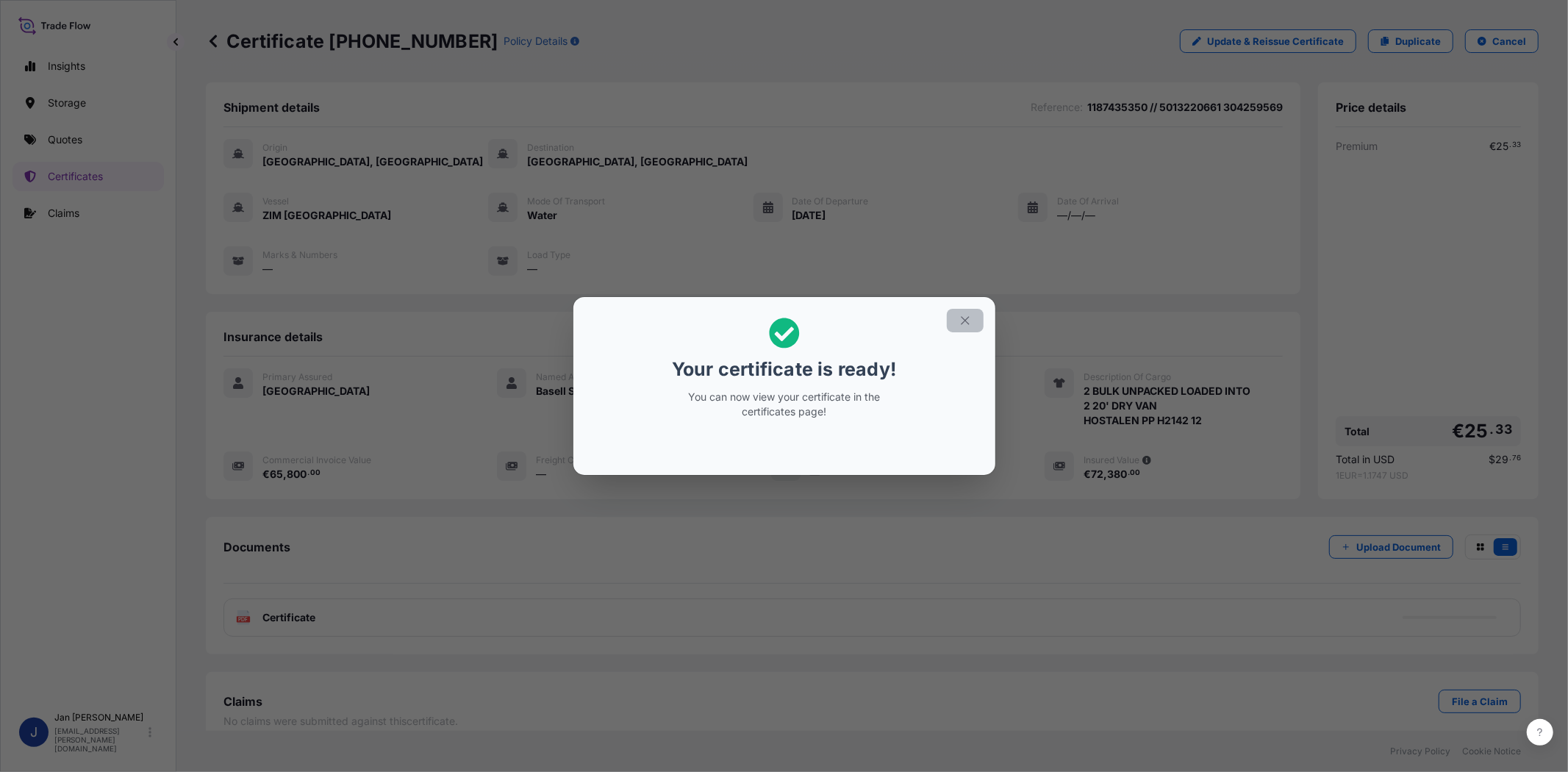
click at [970, 317] on icon "button" at bounding box center [966, 321] width 13 height 13
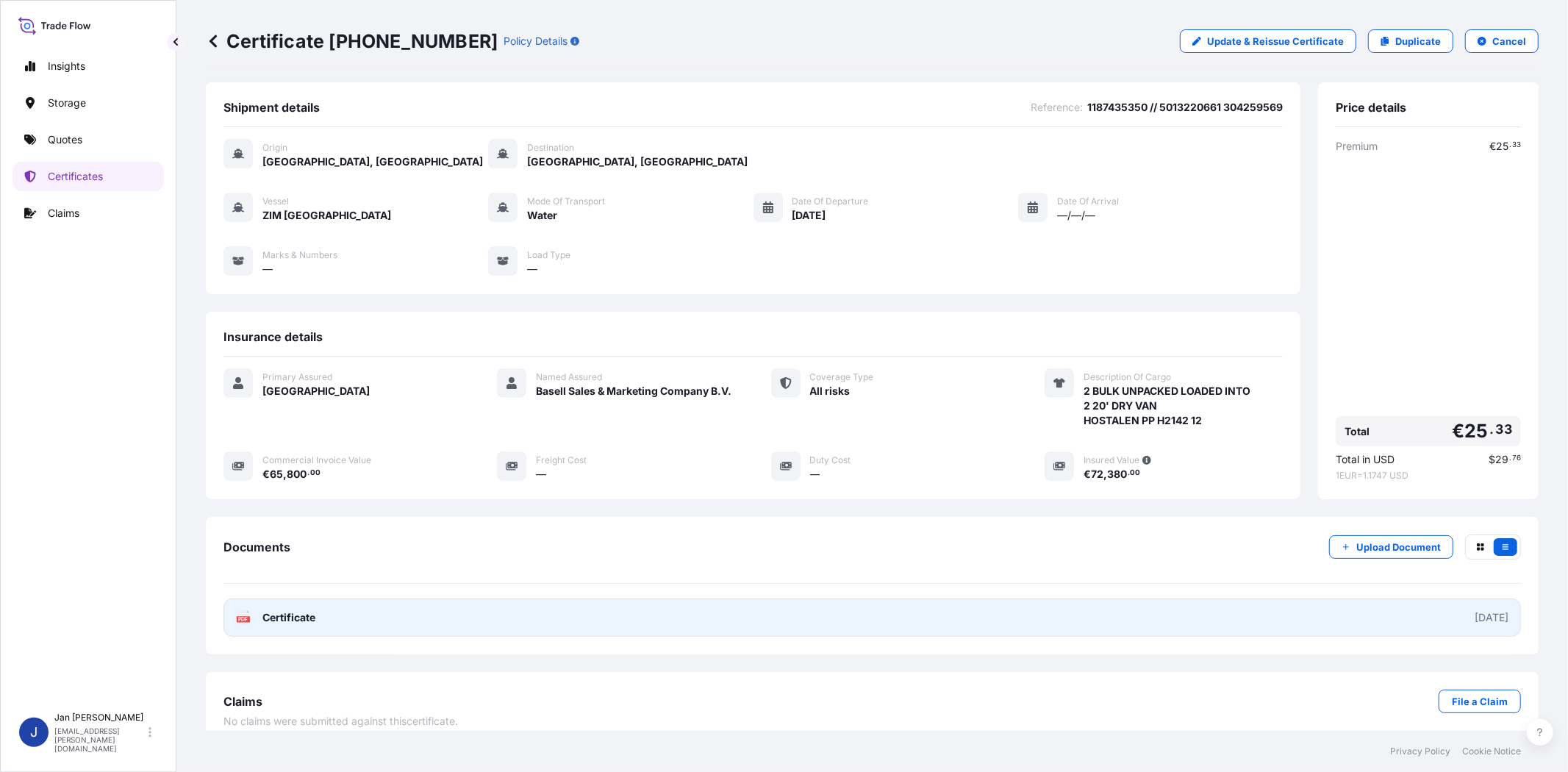
click at [242, 619] on text "PDF" at bounding box center [243, 619] width 10 height 5
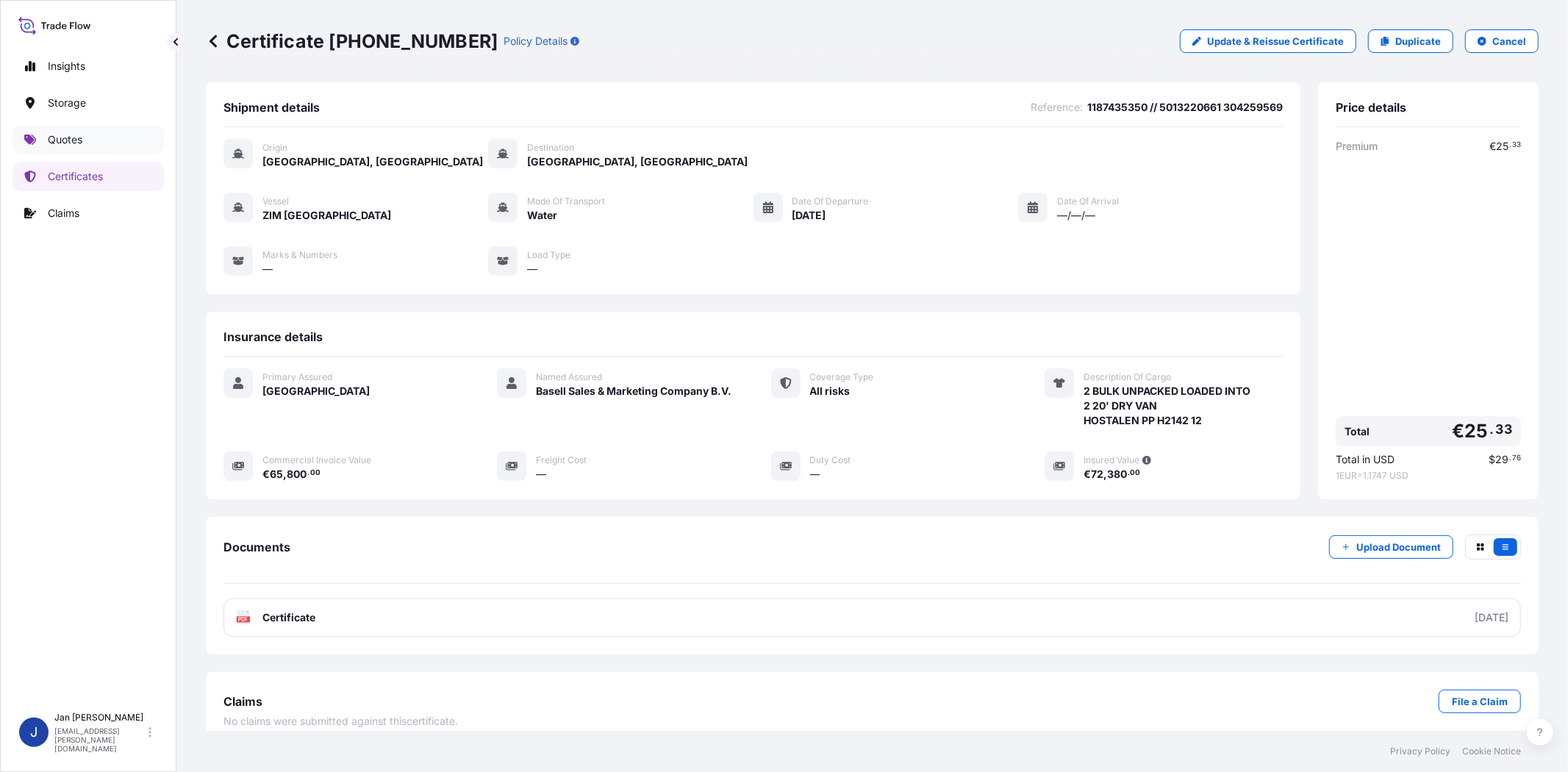
click at [97, 138] on link "Quotes" at bounding box center [88, 139] width 151 height 30
